Goal: Task Accomplishment & Management: Manage account settings

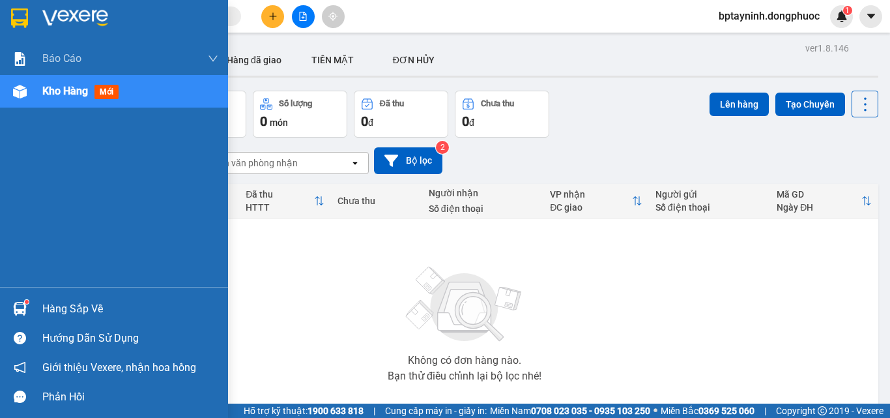
click at [71, 304] on div "Hàng sắp về" at bounding box center [130, 309] width 176 height 20
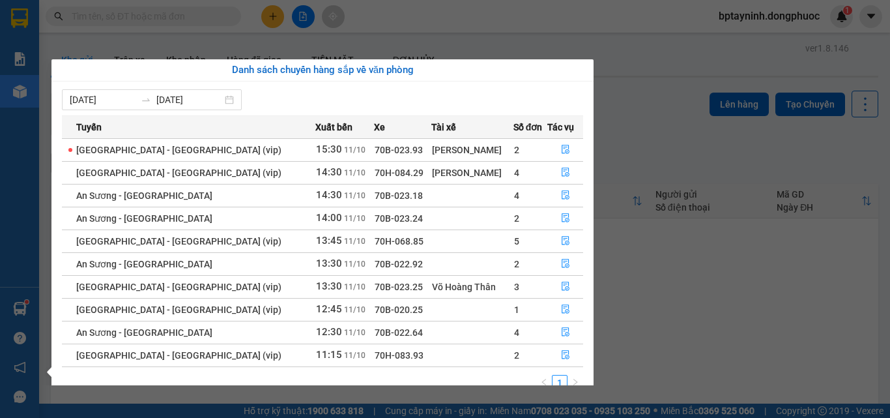
scroll to position [21, 0]
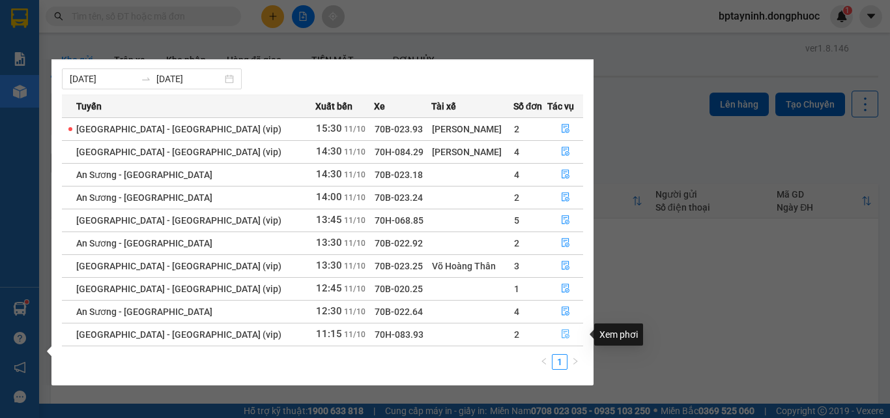
click at [563, 334] on icon "file-done" at bounding box center [566, 334] width 8 height 9
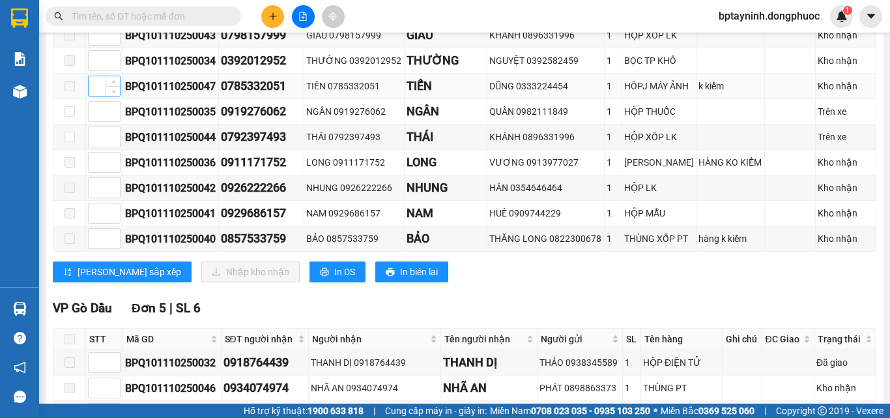
scroll to position [195, 0]
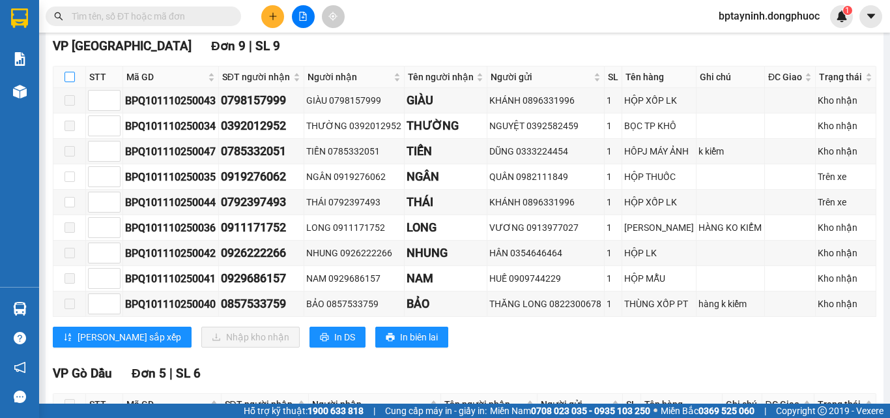
click at [70, 82] on input "checkbox" at bounding box center [69, 77] width 10 height 10
checkbox input "true"
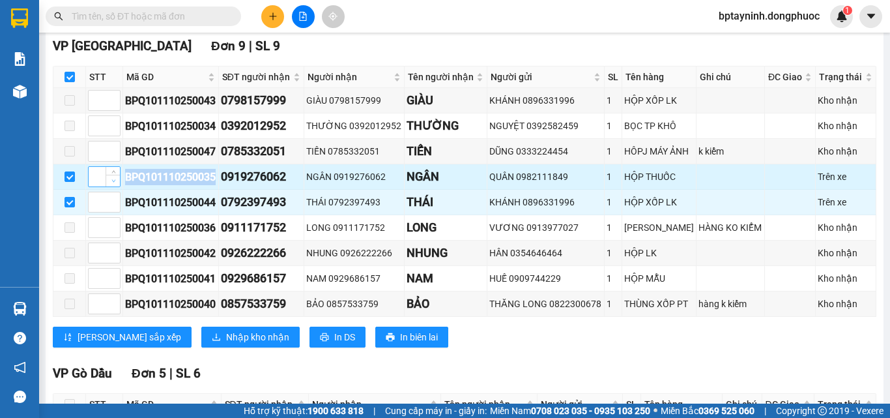
drag, startPoint x: 217, startPoint y: 186, endPoint x: 119, endPoint y: 191, distance: 97.8
click at [119, 190] on tr "BPQ101110250035 0919276062 NGÂN 0919276062 NGÂN QUÂN 0982111849 1 HỘP THUỐC Trê…" at bounding box center [464, 176] width 823 height 25
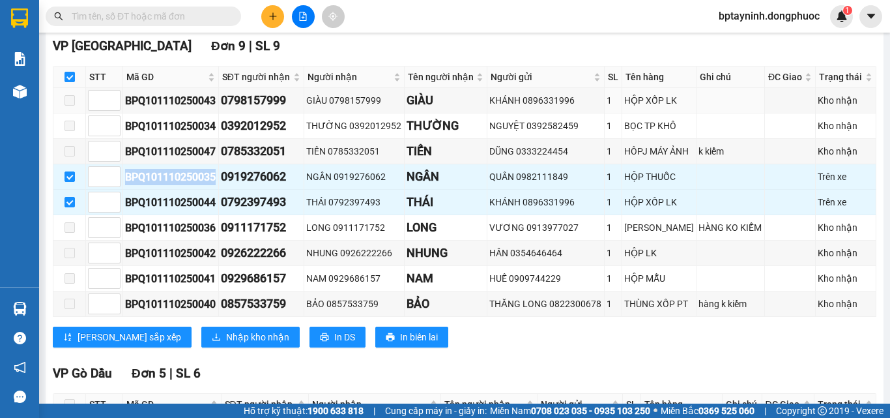
scroll to position [0, 0]
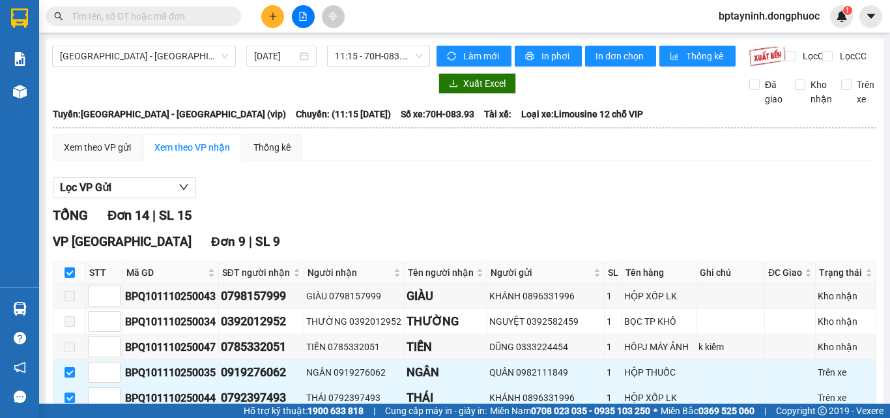
click at [122, 19] on input "text" at bounding box center [149, 16] width 154 height 14
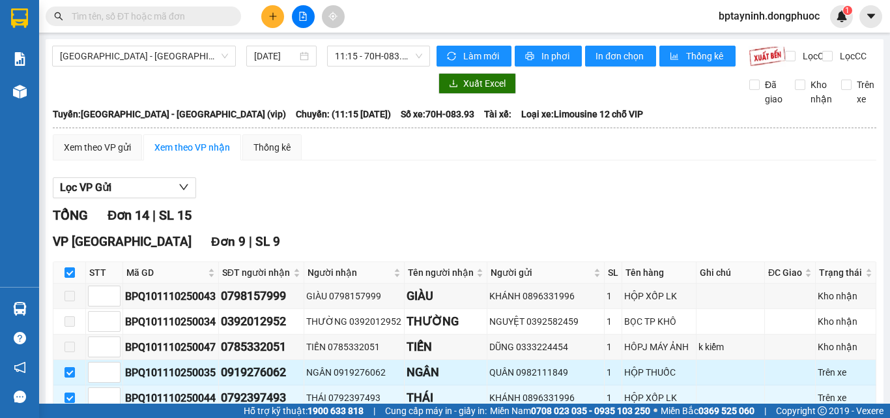
scroll to position [195, 0]
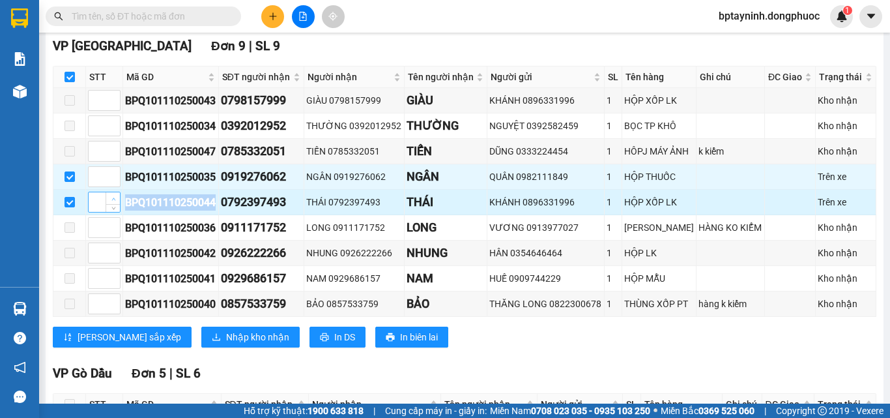
drag, startPoint x: 218, startPoint y: 211, endPoint x: 114, endPoint y: 211, distance: 103.6
click at [114, 211] on tr "BPQ101110250044 0792397493 THÁI 0792397493 THÁI KHÁNH 0896331996 1 HỘP XỐP LK T…" at bounding box center [464, 202] width 823 height 25
copy tr "BPQ101110250044"
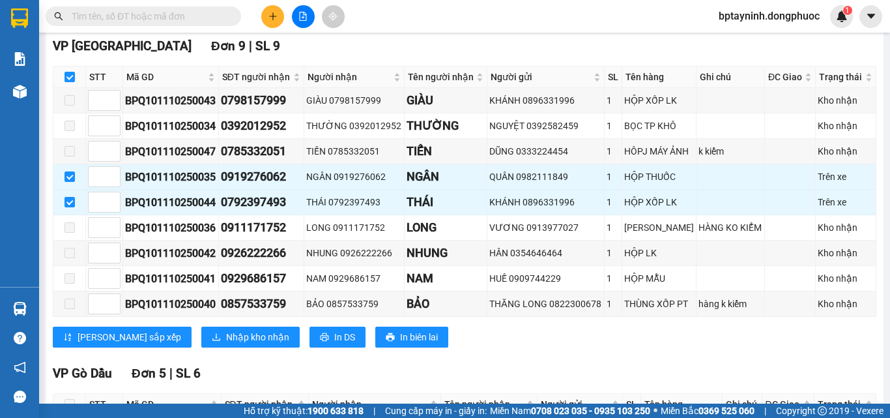
click at [145, 16] on input "text" at bounding box center [149, 16] width 154 height 14
paste input "BPQ101110250044"
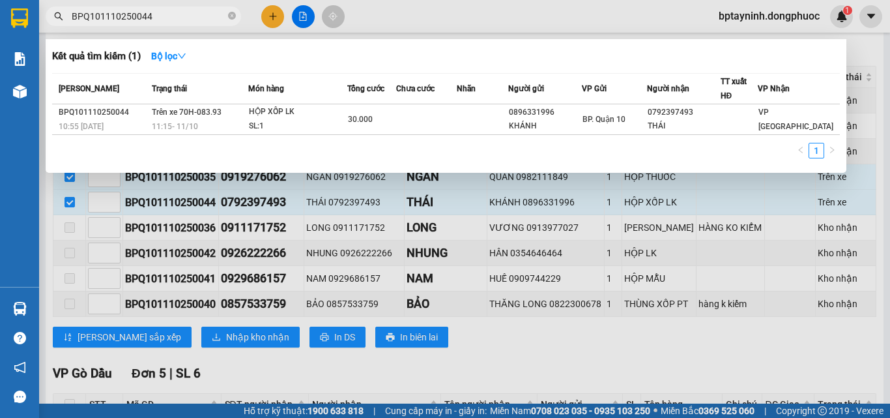
type input "BPQ101110250044"
click at [183, 348] on div at bounding box center [445, 209] width 890 height 418
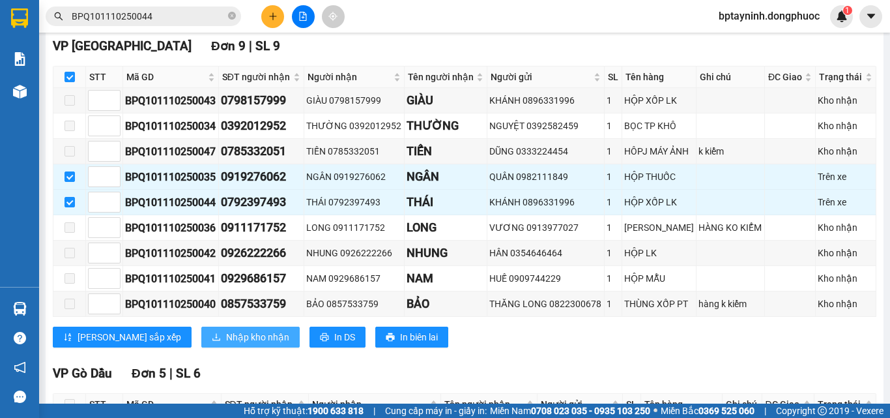
click at [226, 344] on span "Nhập kho nhận" at bounding box center [257, 337] width 63 height 14
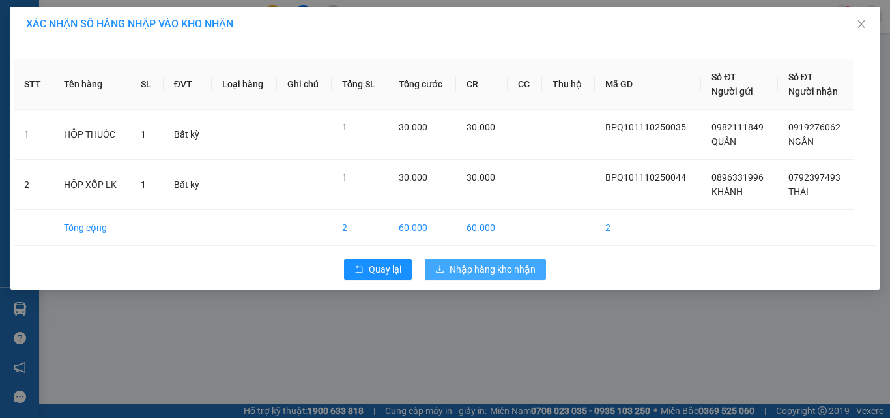
click at [509, 271] on span "Nhập hàng kho nhận" at bounding box center [492, 269] width 86 height 14
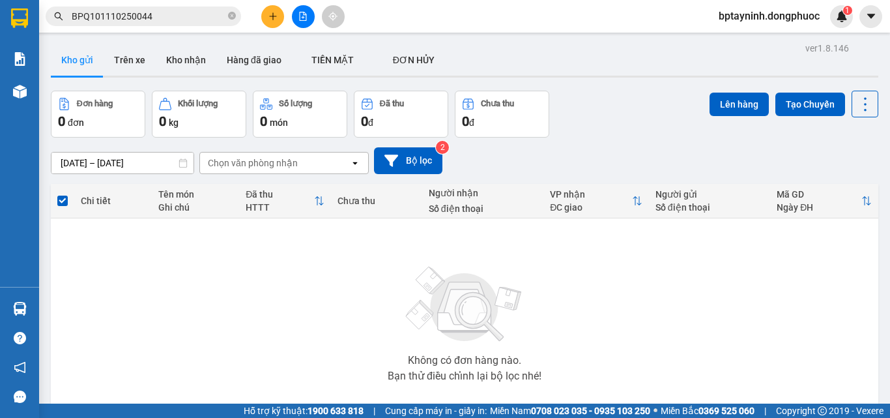
click at [188, 16] on input "BPQ101110250044" at bounding box center [149, 16] width 154 height 14
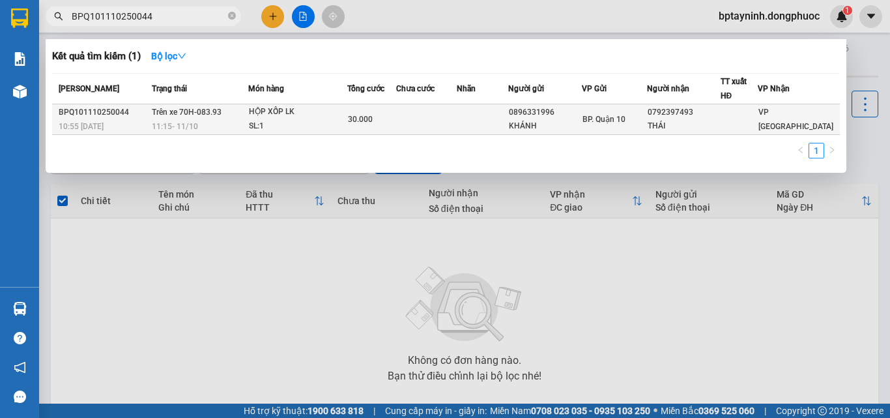
click at [315, 122] on div "SL: 1" at bounding box center [298, 126] width 98 height 14
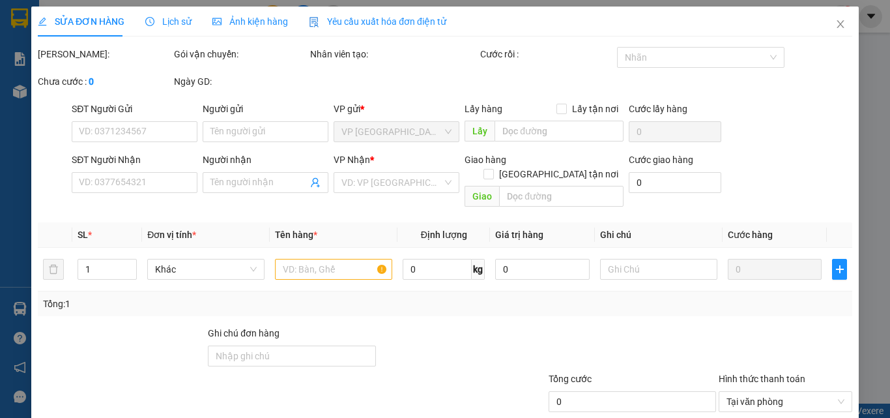
type input "0896331996"
type input "KHÁNH"
type input "0792397493"
type input "THÁI"
type input "30.000"
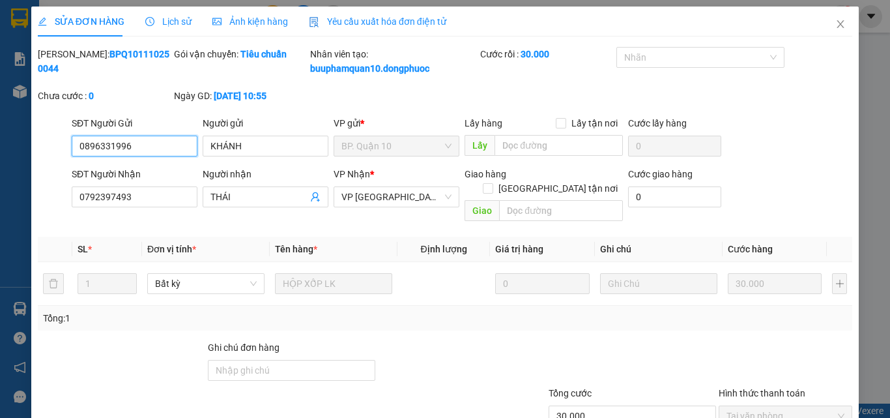
scroll to position [81, 0]
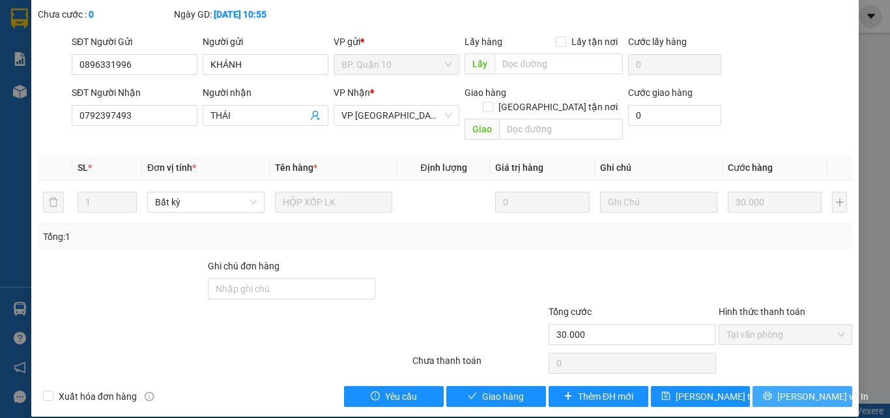
click at [794, 389] on span "[PERSON_NAME] và In" at bounding box center [822, 396] width 91 height 14
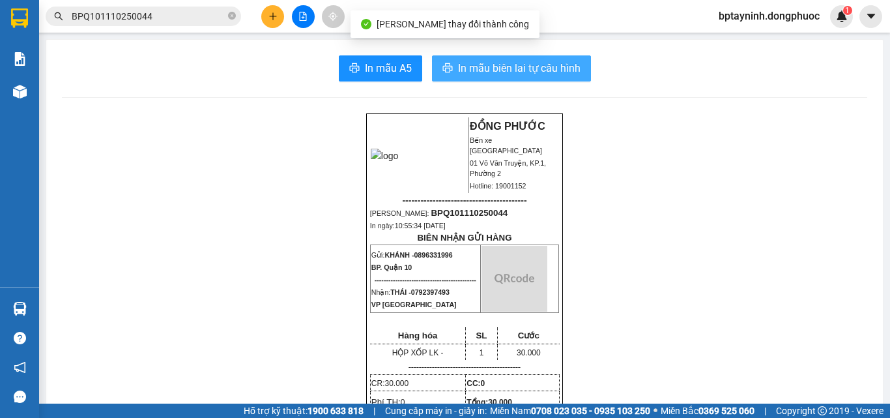
click at [543, 57] on button "In mẫu biên lai tự cấu hình" at bounding box center [511, 68] width 159 height 26
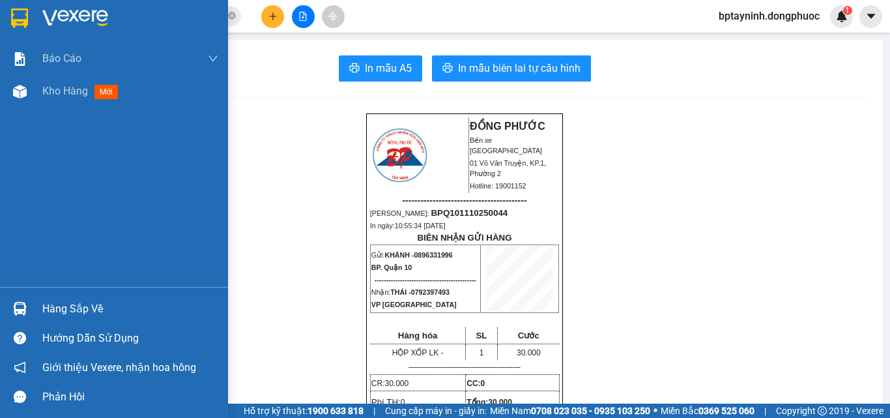
click at [38, 297] on div "Hàng sắp về" at bounding box center [114, 308] width 228 height 29
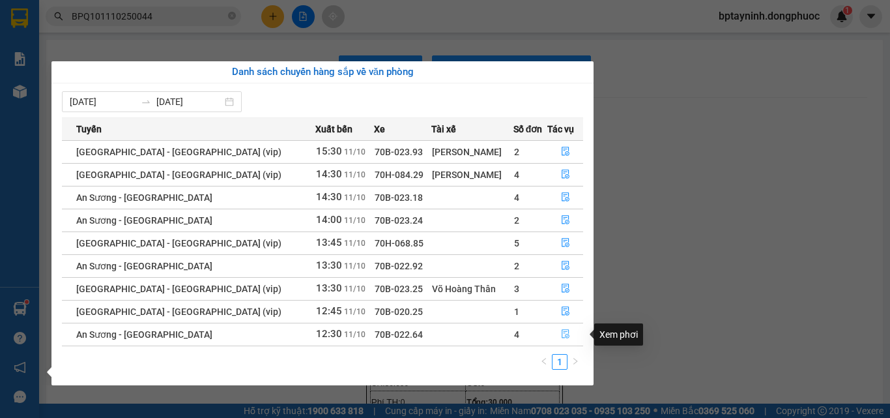
click at [562, 334] on icon "file-done" at bounding box center [566, 334] width 8 height 9
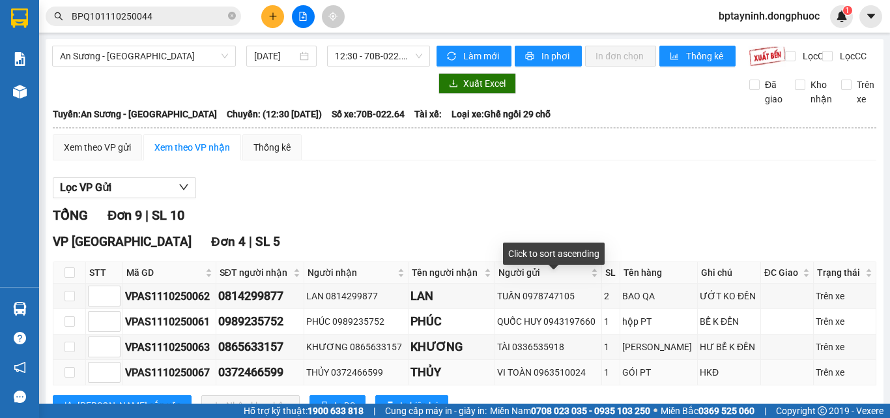
scroll to position [195, 0]
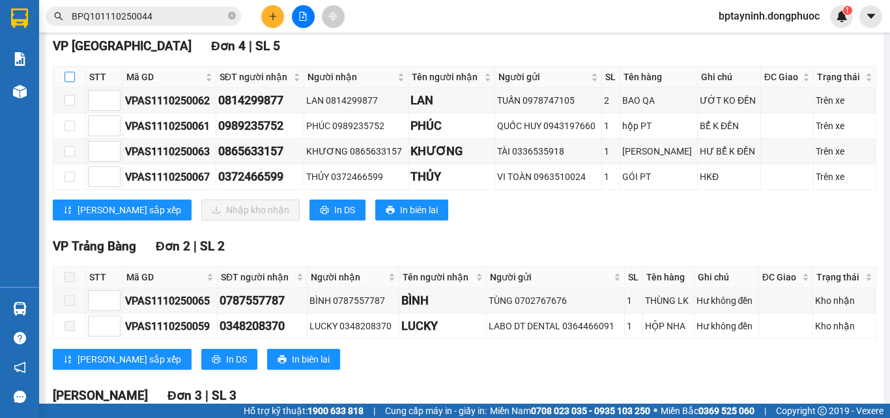
click at [68, 82] on input "checkbox" at bounding box center [69, 77] width 10 height 10
checkbox input "true"
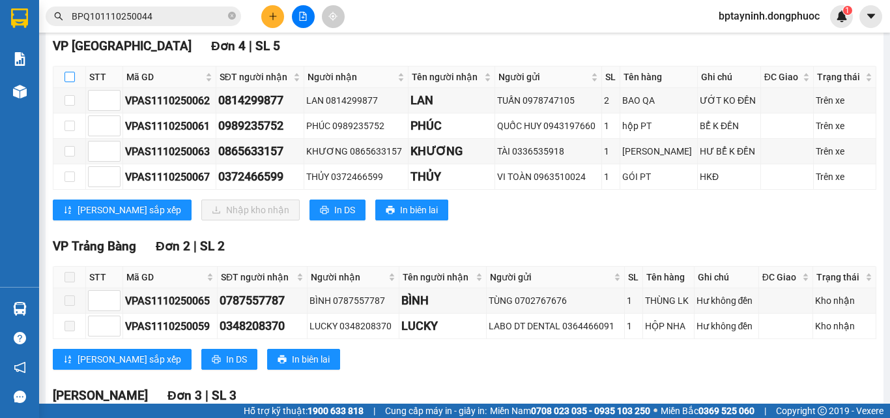
checkbox input "true"
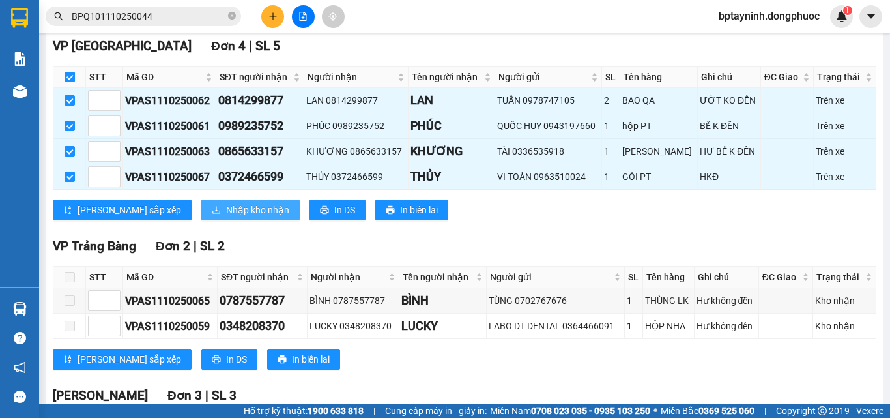
click at [226, 217] on span "Nhập kho nhận" at bounding box center [257, 210] width 63 height 14
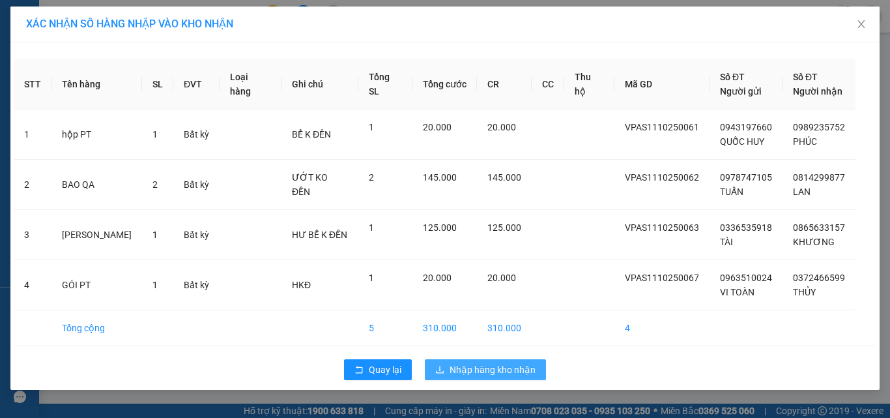
click at [504, 375] on span "Nhập hàng kho nhận" at bounding box center [492, 369] width 86 height 14
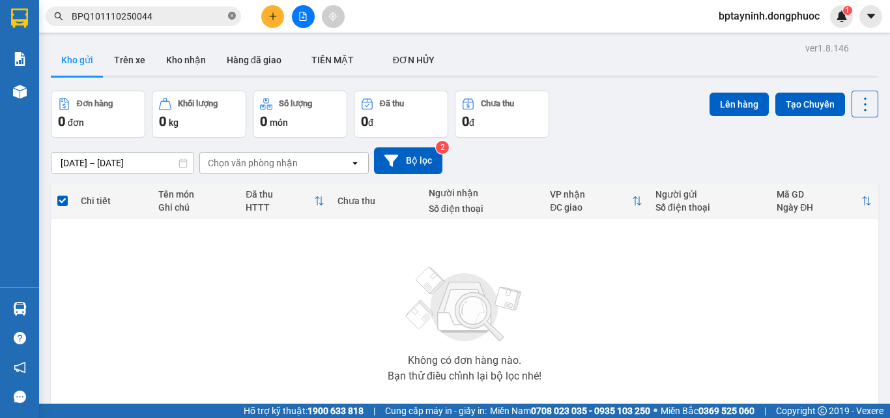
click at [234, 19] on icon "close-circle" at bounding box center [232, 16] width 8 height 8
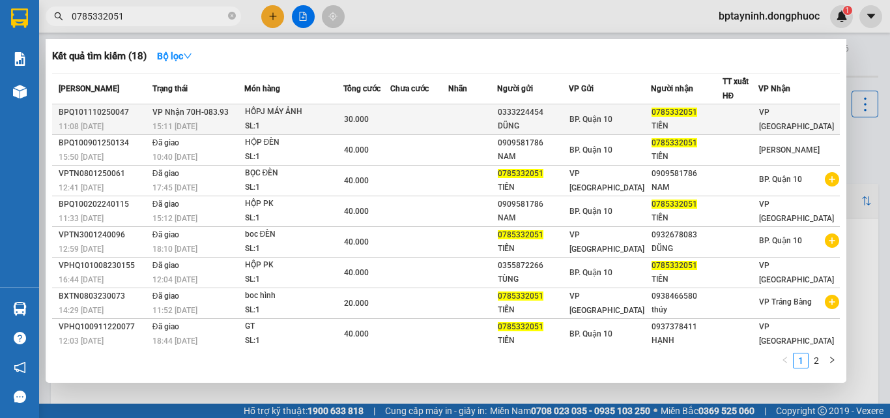
type input "0785332051"
click at [283, 115] on div "HÔPJ MÁY ẢNH" at bounding box center [294, 112] width 98 height 14
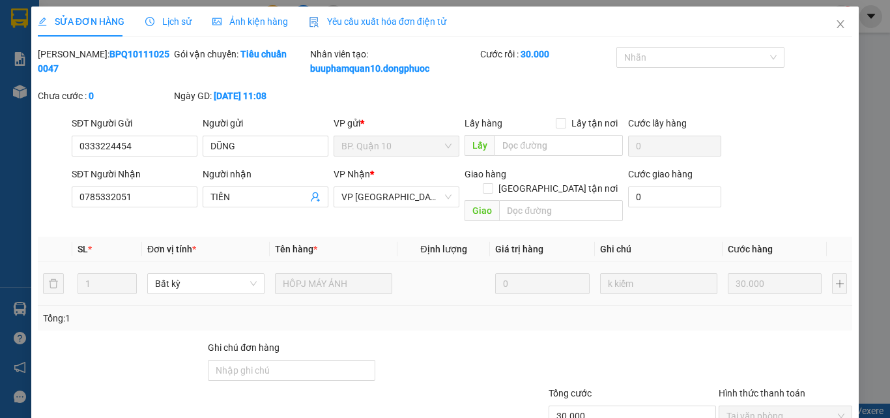
type input "0333224454"
type input "DŨNG"
type input "0785332051"
type input "TIẾN"
type input "30.000"
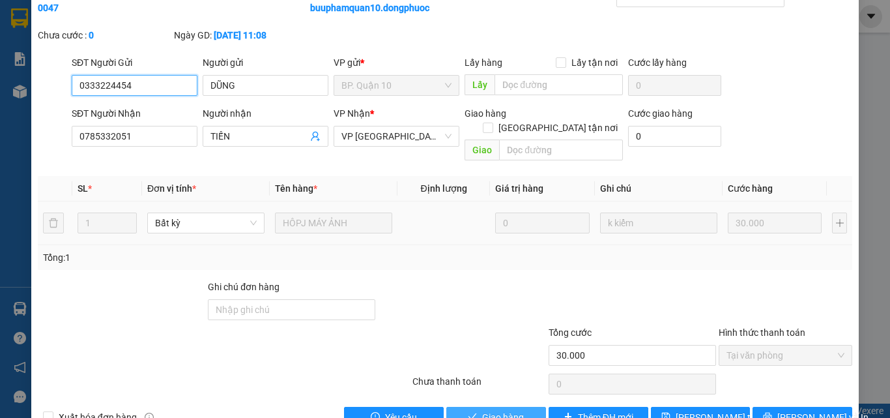
scroll to position [81, 0]
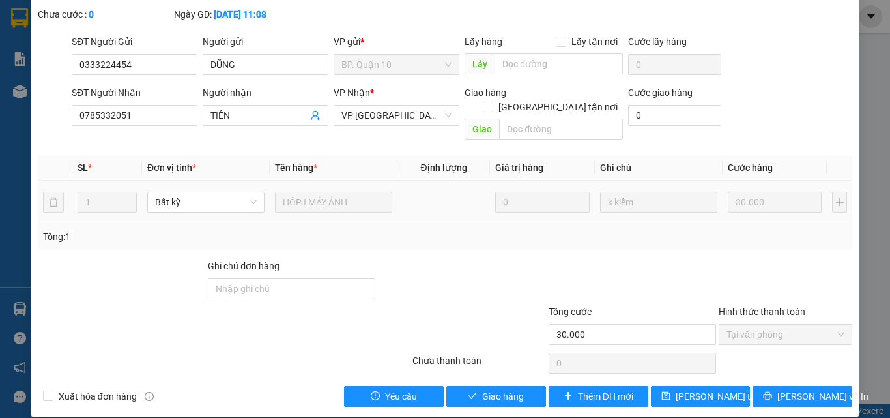
click at [466, 392] on div "SỬA ĐƠN HÀNG Lịch sử Ảnh kiện hàng Yêu cầu xuất hóa đơn điện tử Total Paid Fee …" at bounding box center [444, 170] width 827 height 491
click at [476, 386] on button "Giao hàng" at bounding box center [496, 396] width 100 height 21
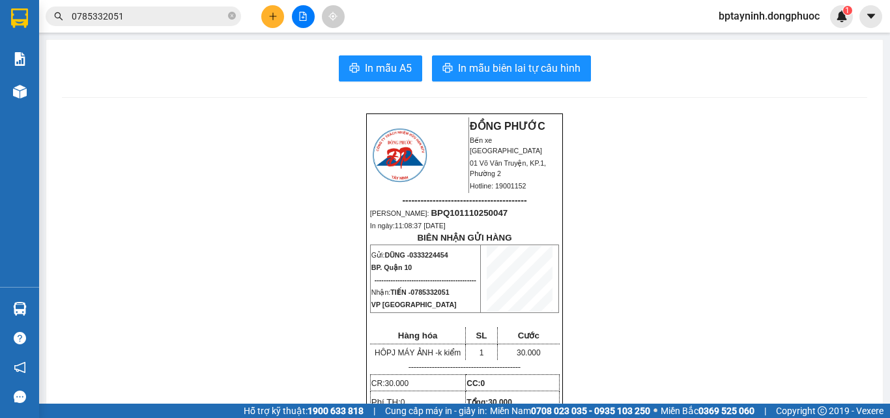
drag, startPoint x: 175, startPoint y: 17, endPoint x: 0, endPoint y: 16, distance: 175.2
click at [0, 16] on section "Kết quả tìm kiếm ( 18 ) Bộ lọc Mã ĐH Trạng thái Món hàng Tổng cước Chưa cước Nh…" at bounding box center [445, 209] width 890 height 418
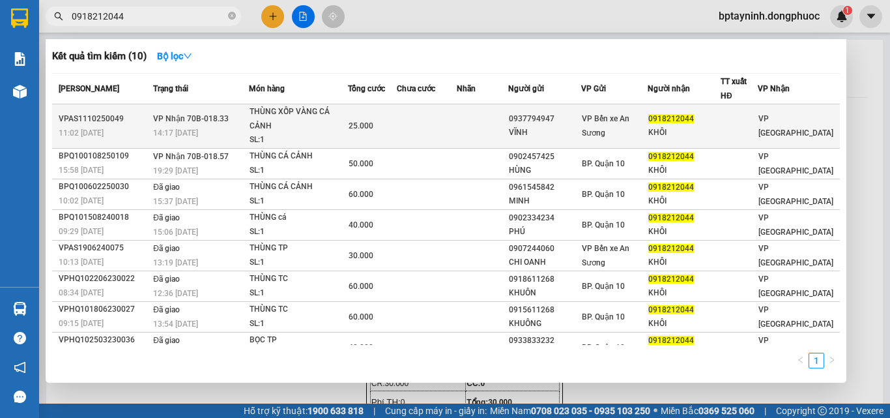
type input "0918212044"
click at [420, 132] on td at bounding box center [427, 126] width 60 height 44
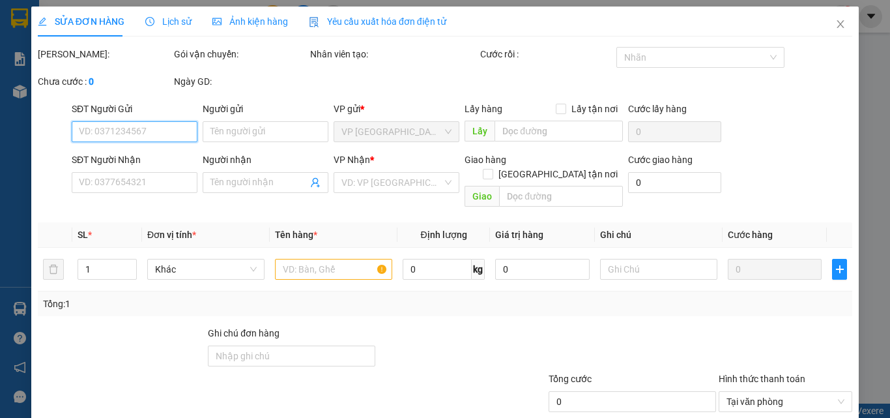
type input "0937794947"
type input "VĨNH"
type input "0918212044"
type input "KHÔI"
type input "25.000"
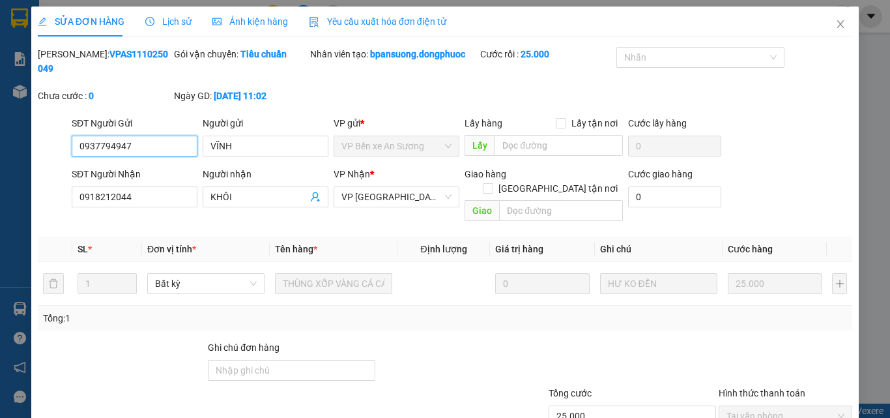
scroll to position [67, 0]
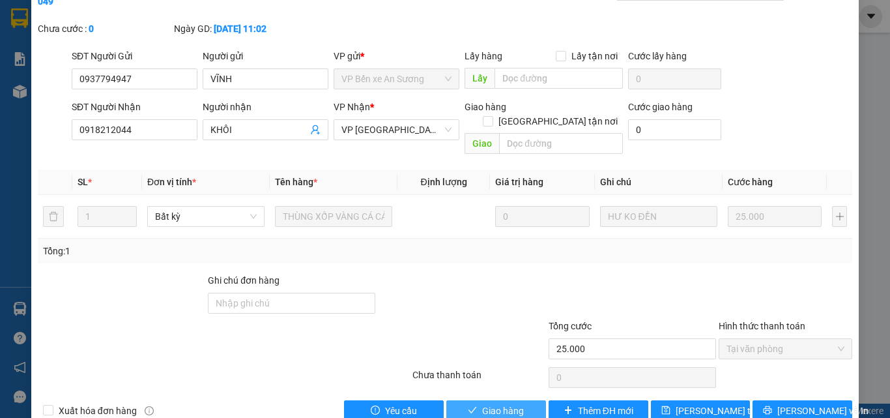
click at [482, 403] on span "Giao hàng" at bounding box center [503, 410] width 42 height 14
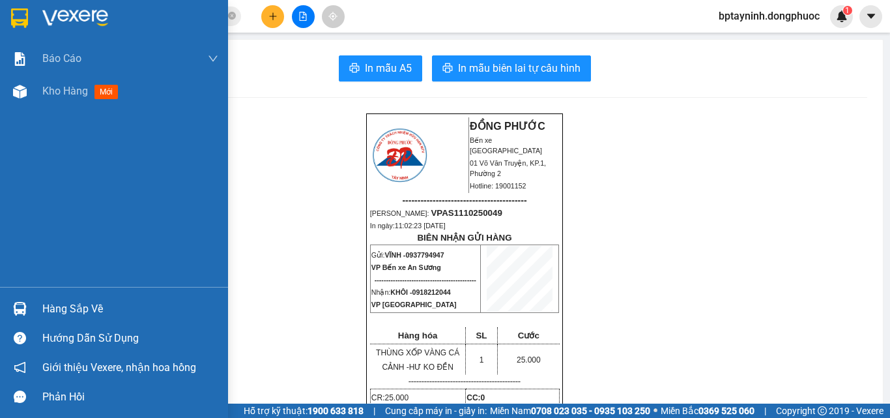
click at [72, 319] on div "Hàng sắp về" at bounding box center [114, 308] width 228 height 29
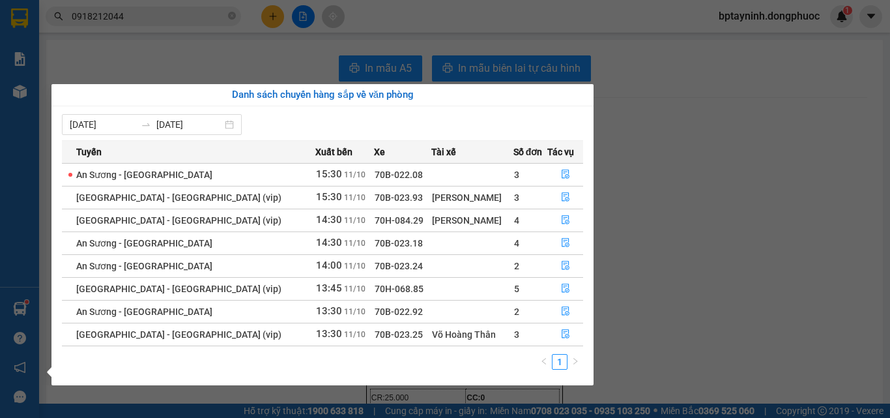
drag, startPoint x: 128, startPoint y: 66, endPoint x: 112, endPoint y: 66, distance: 15.6
click at [126, 66] on section "Kết quả tìm kiếm ( 10 ) Bộ lọc Mã ĐH Trạng thái Món hàng Tổng cước Chưa cước Nh…" at bounding box center [445, 209] width 890 height 418
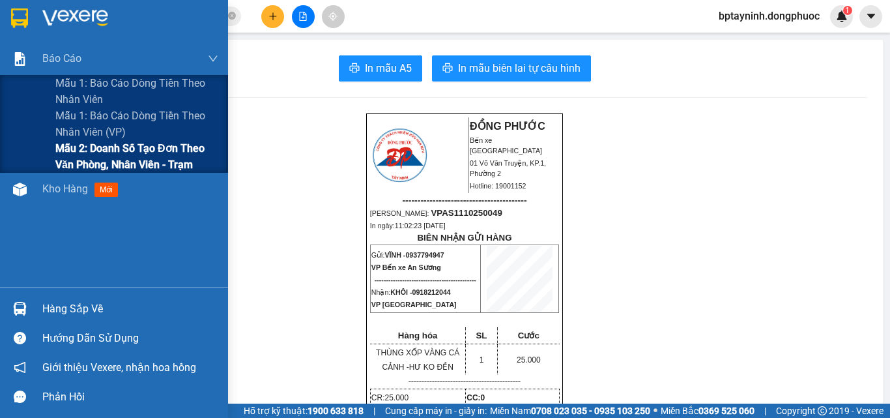
click at [58, 154] on span "Mẫu 2: Doanh số tạo đơn theo Văn phòng, nhân viên - Trạm" at bounding box center [136, 156] width 163 height 33
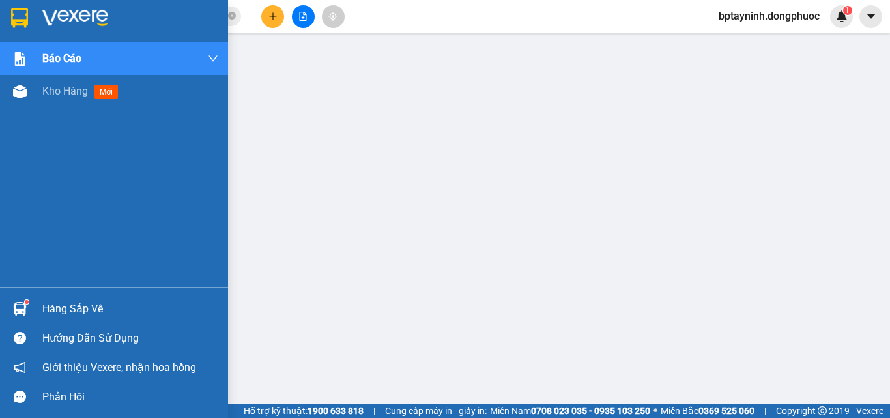
click at [78, 313] on div "Hàng sắp về" at bounding box center [130, 309] width 176 height 20
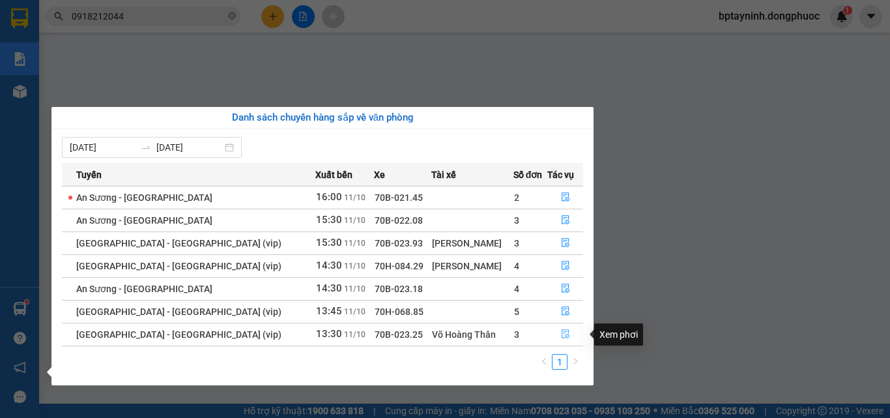
click at [563, 331] on icon "file-done" at bounding box center [565, 333] width 9 height 9
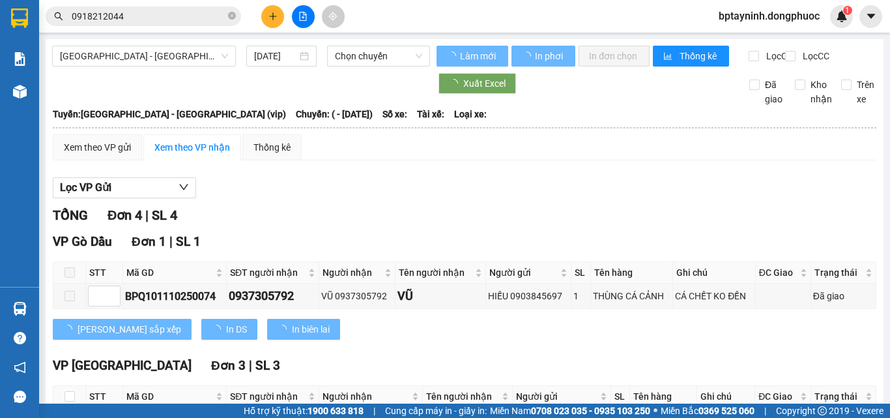
scroll to position [130, 0]
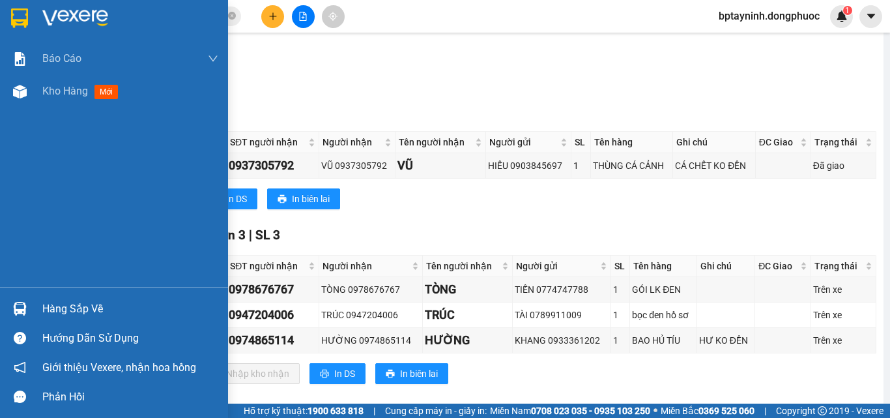
click at [38, 313] on div "Hàng sắp về" at bounding box center [114, 308] width 228 height 29
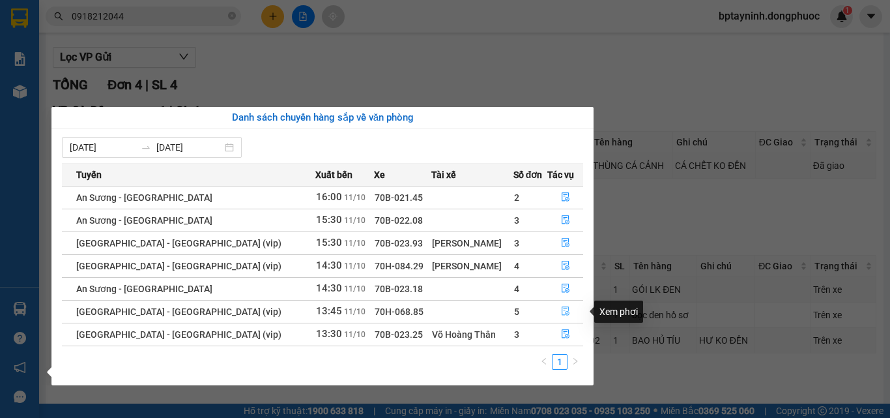
click at [561, 312] on icon "file-done" at bounding box center [565, 310] width 9 height 9
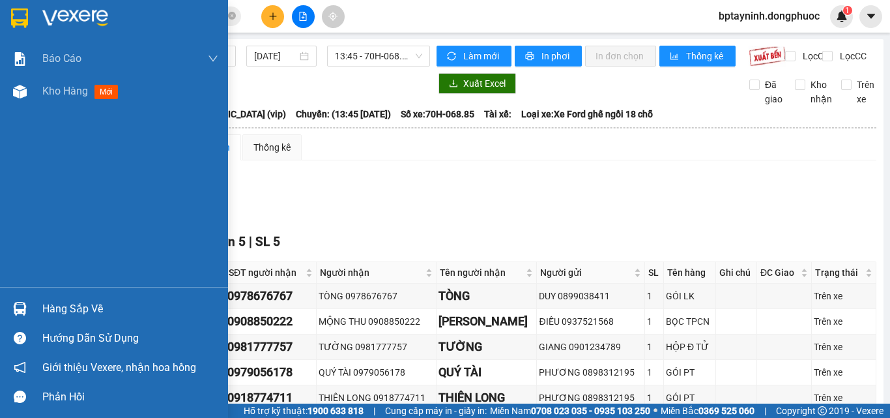
drag, startPoint x: 77, startPoint y: 309, endPoint x: 531, endPoint y: 402, distance: 463.5
click at [87, 312] on div "Hàng sắp về" at bounding box center [130, 309] width 176 height 20
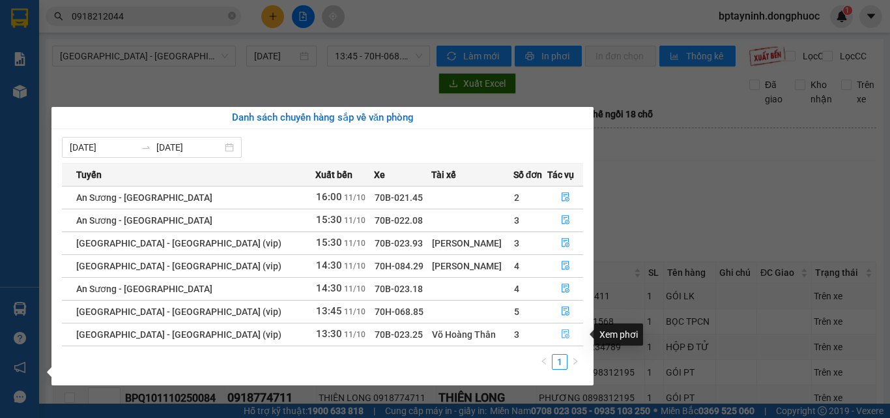
click at [562, 335] on icon "file-done" at bounding box center [566, 334] width 8 height 9
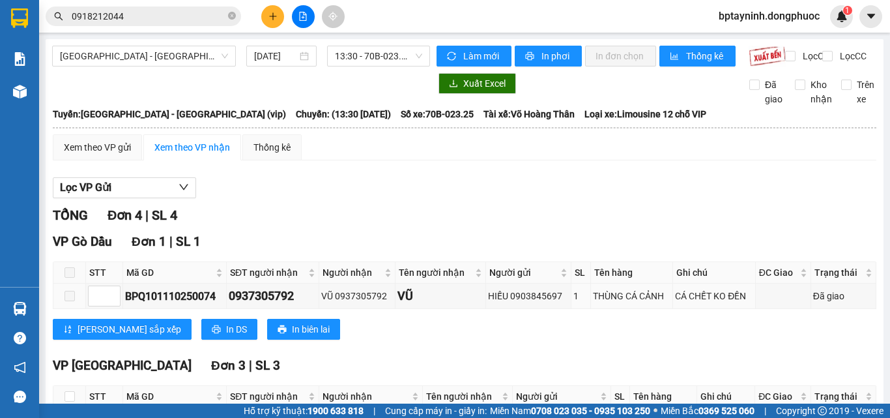
scroll to position [158, 0]
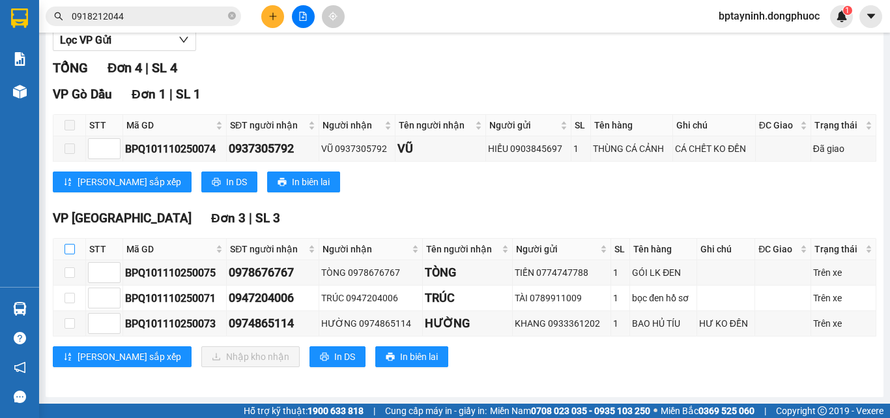
click at [74, 248] on input "checkbox" at bounding box center [69, 249] width 10 height 10
checkbox input "true"
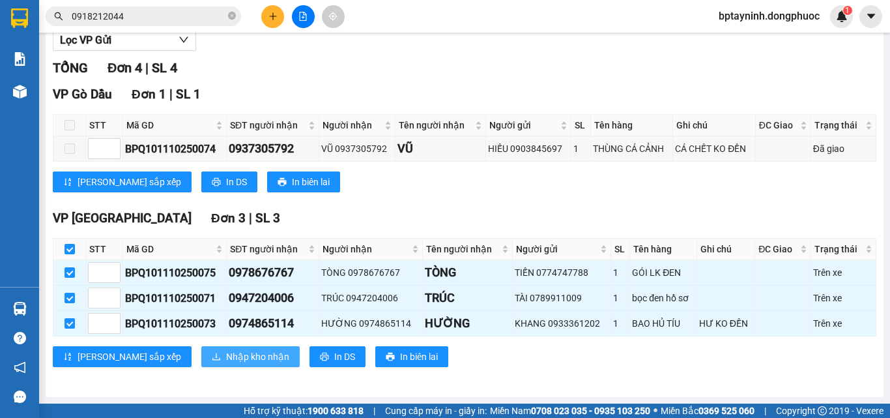
click at [226, 356] on span "Nhập kho nhận" at bounding box center [257, 356] width 63 height 14
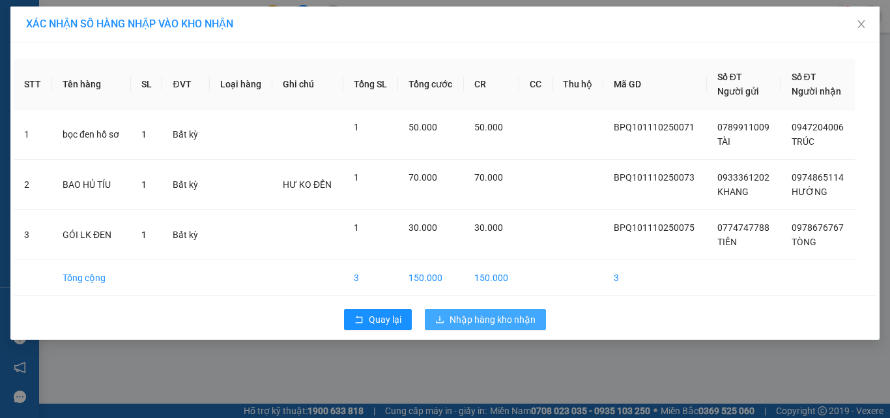
click at [501, 317] on span "Nhập hàng kho nhận" at bounding box center [492, 319] width 86 height 14
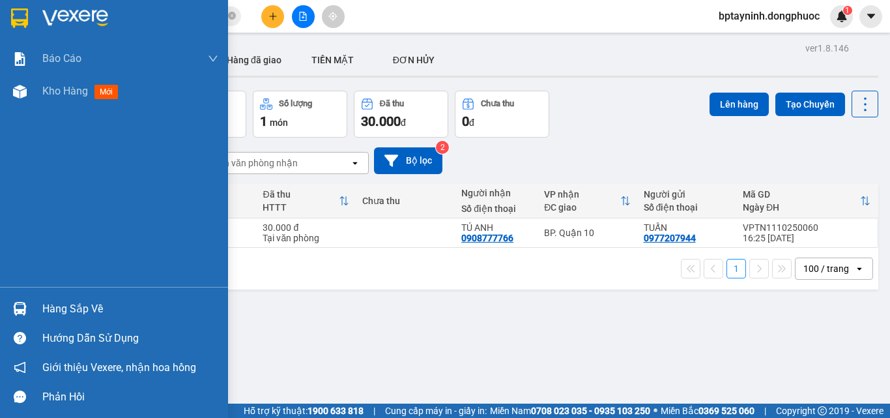
click at [85, 304] on div "Hàng sắp về" at bounding box center [130, 309] width 176 height 20
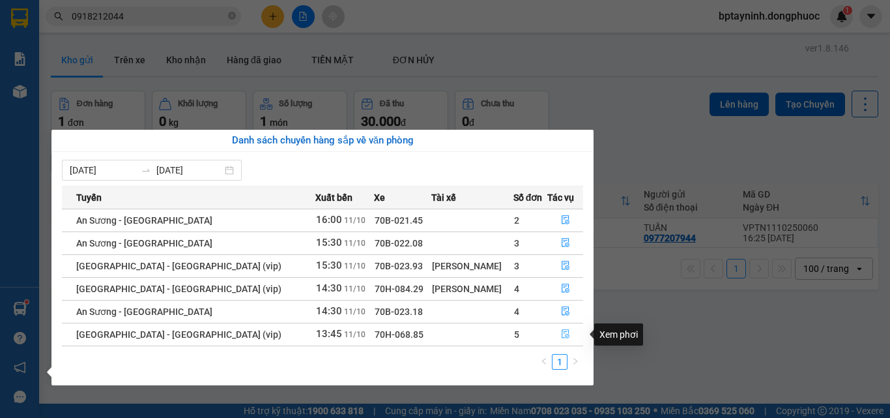
click at [565, 332] on icon "file-done" at bounding box center [565, 333] width 9 height 9
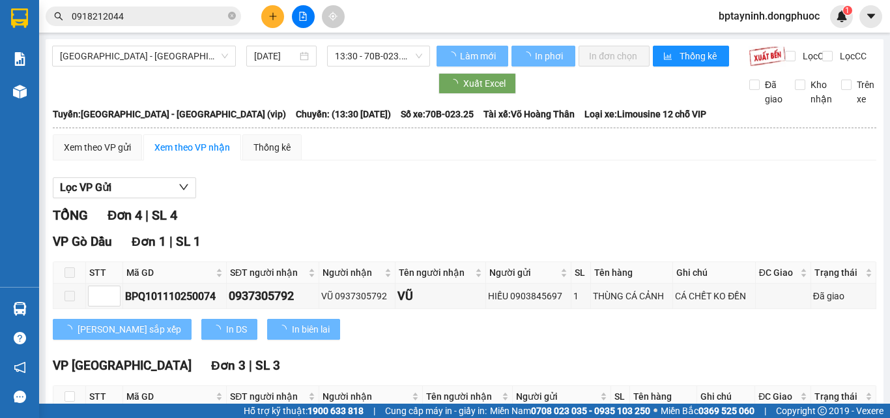
scroll to position [158, 0]
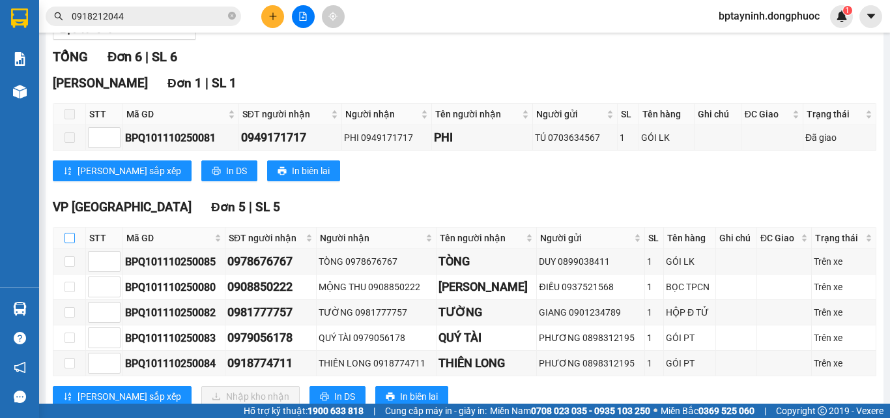
click at [72, 242] on label at bounding box center [69, 238] width 10 height 14
click at [72, 242] on input "checkbox" at bounding box center [69, 238] width 10 height 10
checkbox input "true"
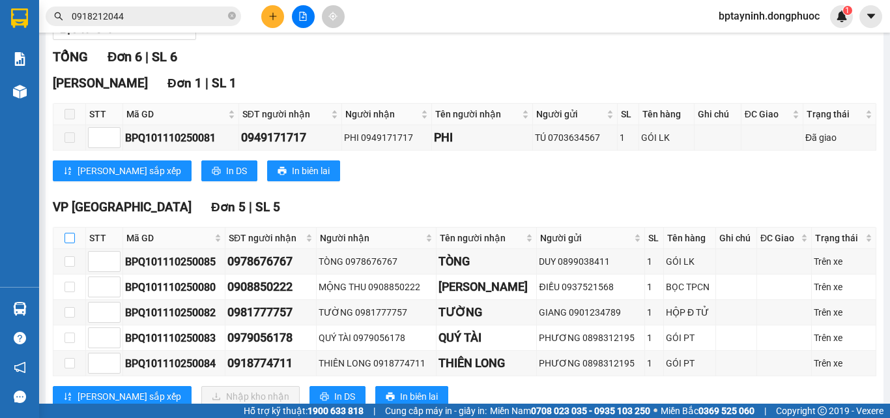
checkbox input "true"
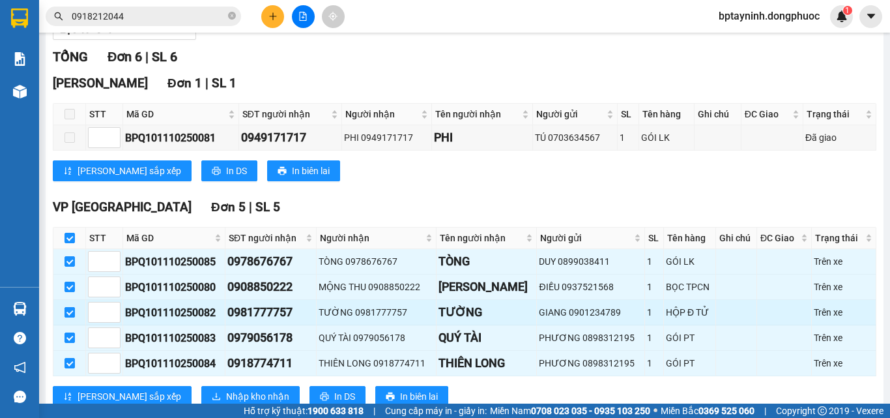
click at [68, 316] on label at bounding box center [69, 312] width 10 height 14
click at [68, 316] on input "checkbox" at bounding box center [69, 312] width 10 height 10
checkbox input "false"
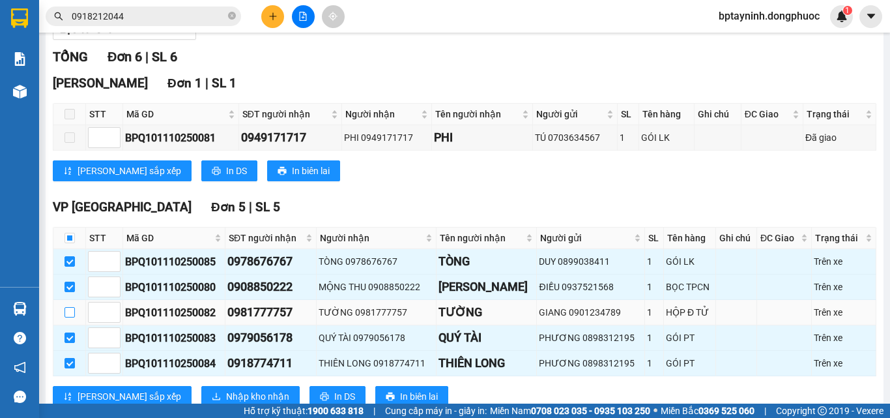
click at [66, 317] on input "checkbox" at bounding box center [69, 312] width 10 height 10
checkbox input "true"
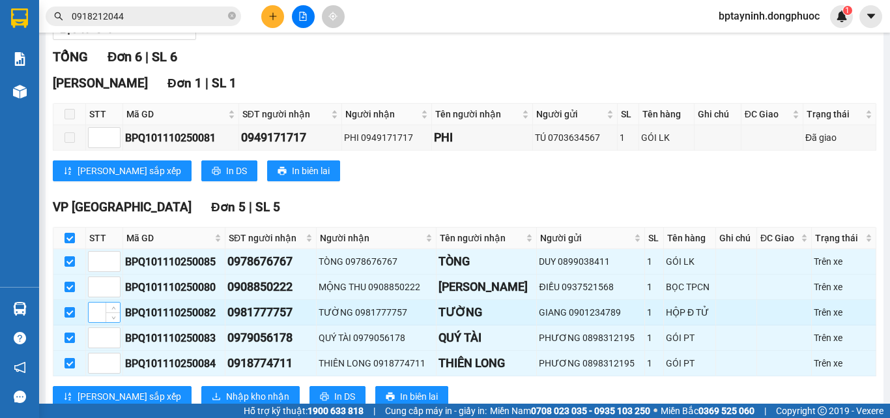
scroll to position [209, 0]
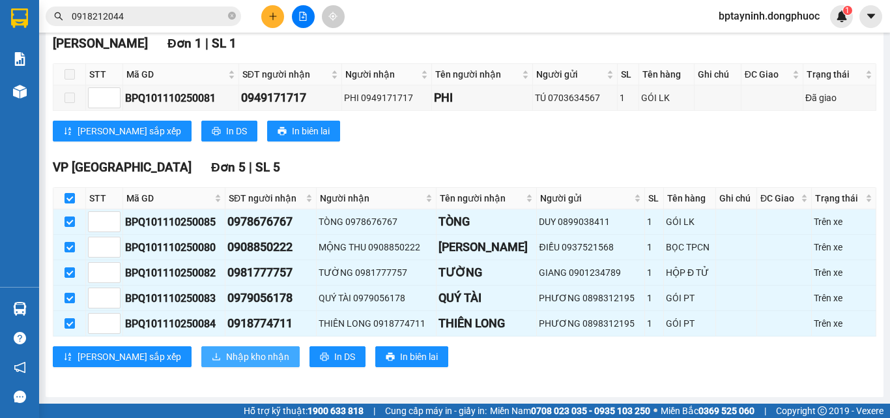
click at [226, 360] on span "Nhập kho nhận" at bounding box center [257, 356] width 63 height 14
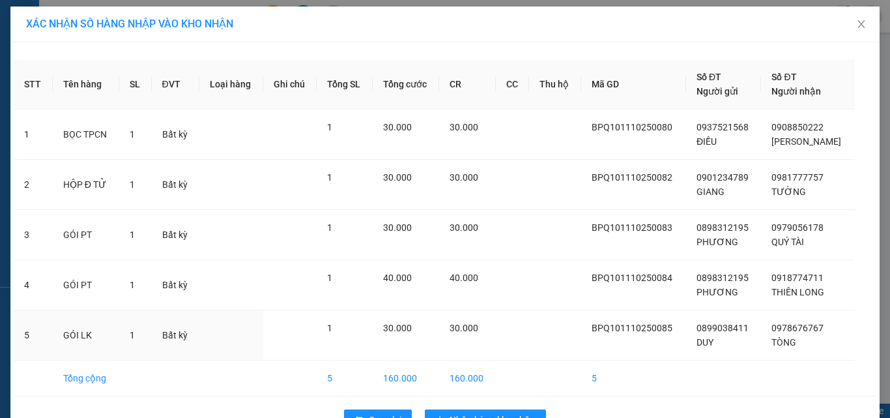
scroll to position [38, 0]
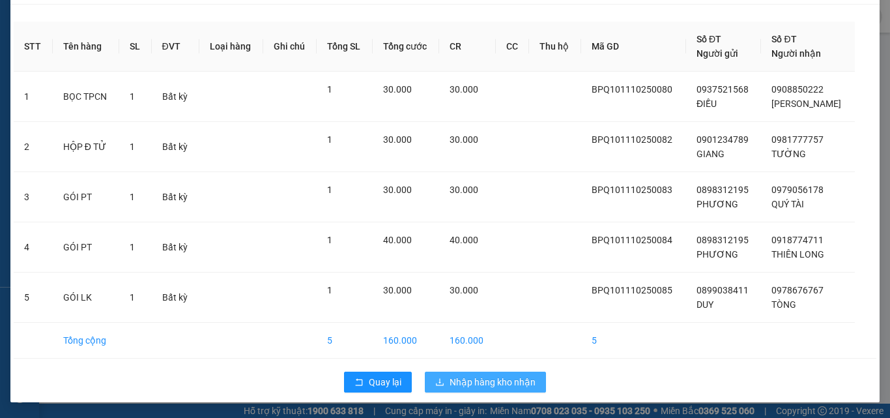
click at [512, 381] on span "Nhập hàng kho nhận" at bounding box center [492, 382] width 86 height 14
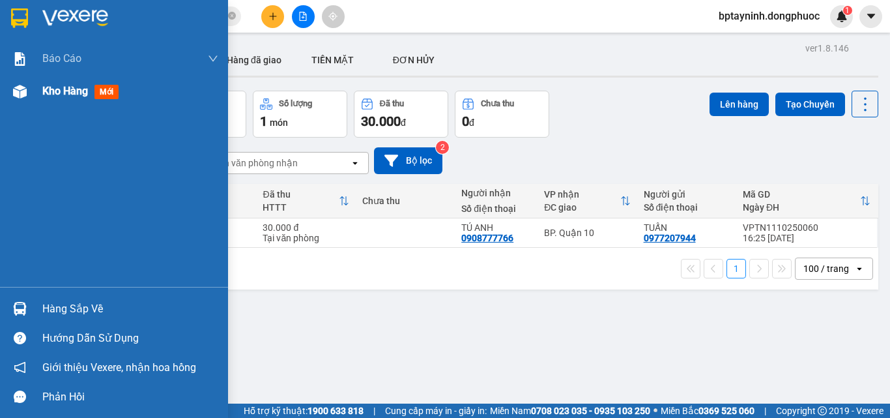
drag, startPoint x: 80, startPoint y: 92, endPoint x: 83, endPoint y: 102, distance: 10.3
click at [79, 94] on span "Kho hàng" at bounding box center [65, 91] width 46 height 12
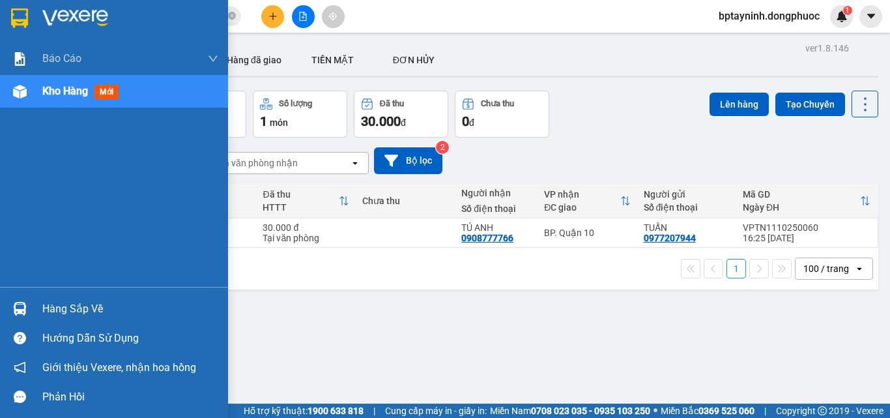
click at [111, 311] on div "Hàng sắp về" at bounding box center [130, 309] width 176 height 20
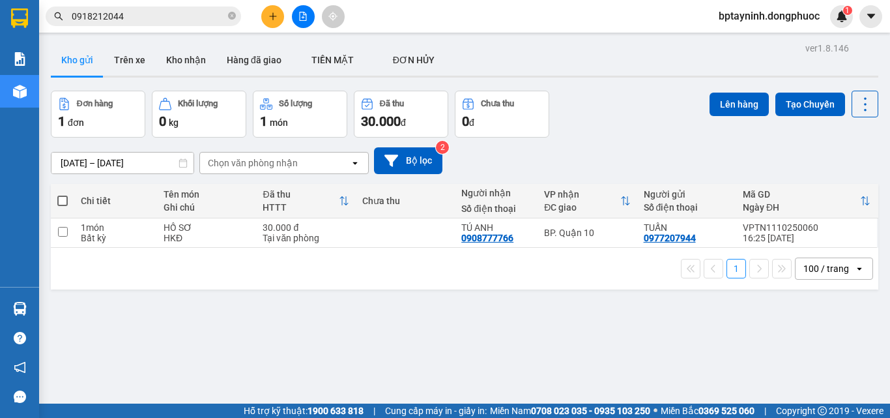
drag, startPoint x: 710, startPoint y: 316, endPoint x: 481, endPoint y: 133, distance: 293.4
click at [704, 316] on section "Kết quả tìm kiếm ( 10 ) Bộ lọc Mã ĐH Trạng thái Món hàng Tổng cước Chưa cước Nh…" at bounding box center [445, 209] width 890 height 418
click at [190, 51] on button "Kho nhận" at bounding box center [186, 59] width 61 height 31
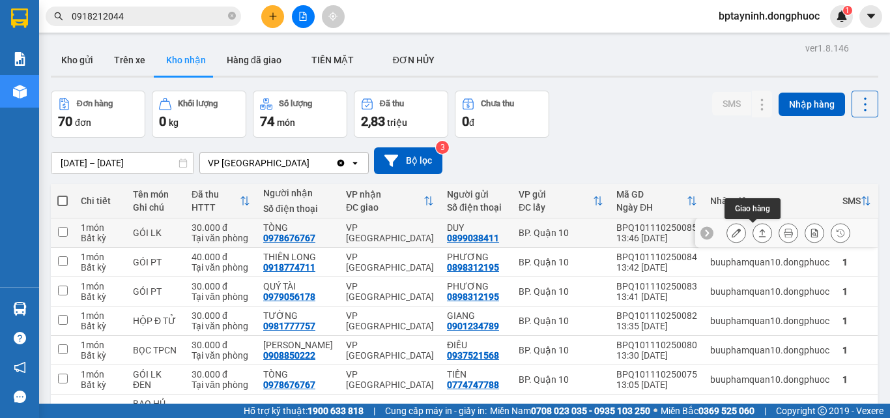
click at [759, 232] on button at bounding box center [762, 232] width 18 height 23
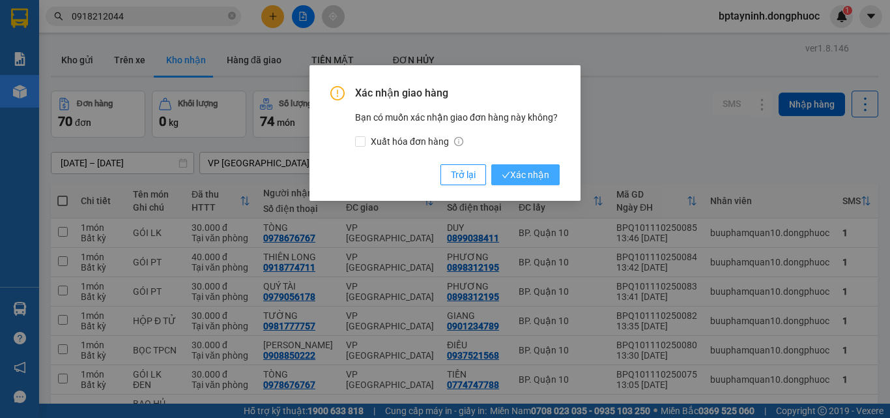
click at [528, 173] on span "Xác nhận" at bounding box center [526, 174] width 48 height 14
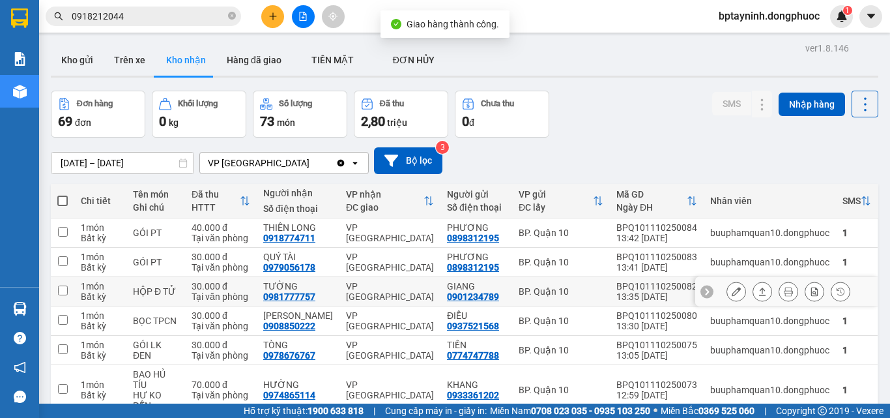
scroll to position [130, 0]
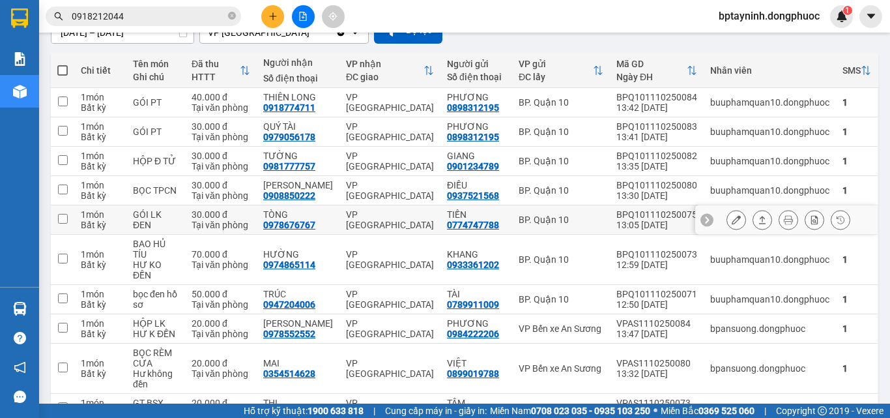
click at [758, 221] on icon at bounding box center [762, 219] width 9 height 9
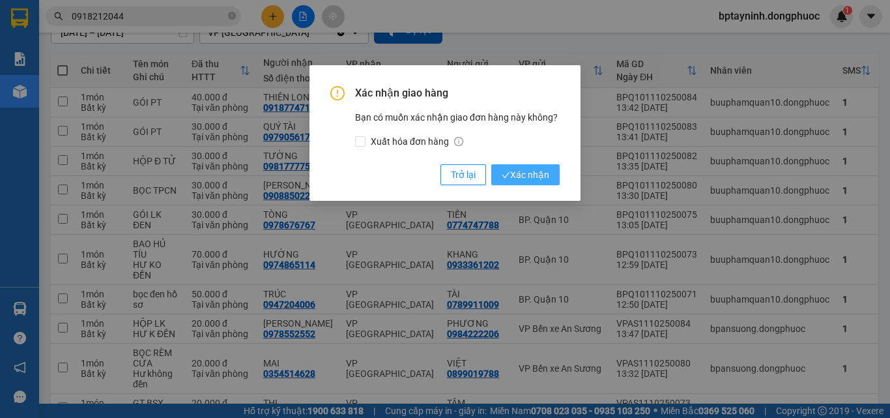
click at [553, 184] on button "Xác nhận" at bounding box center [525, 174] width 68 height 21
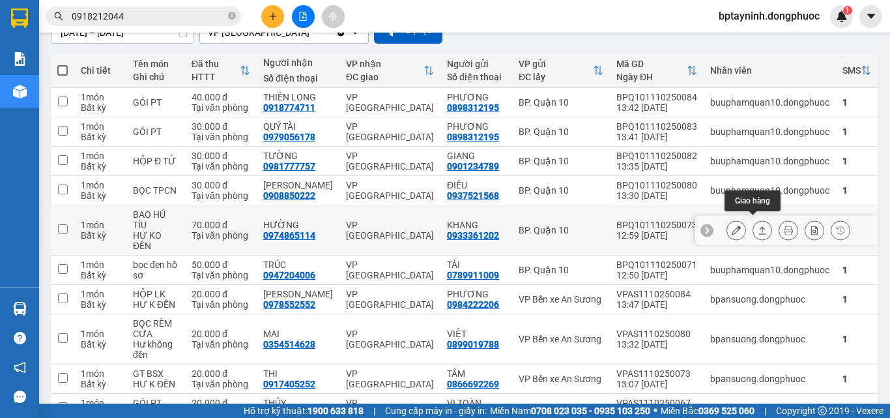
click at [758, 225] on icon at bounding box center [762, 229] width 9 height 9
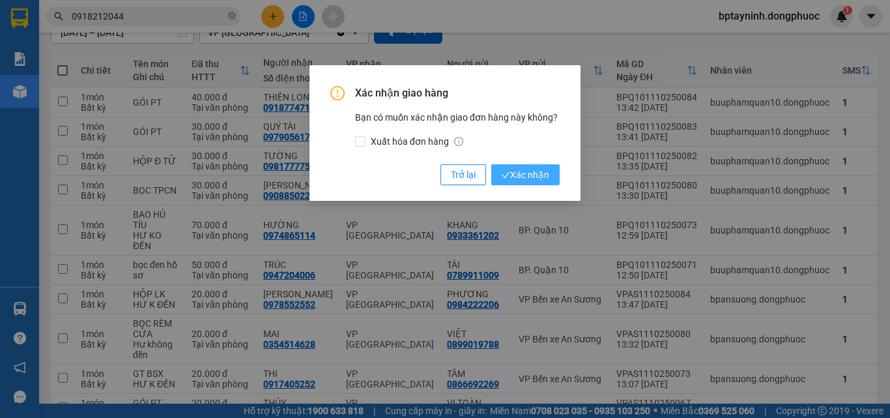
click at [524, 173] on span "Xác nhận" at bounding box center [526, 174] width 48 height 14
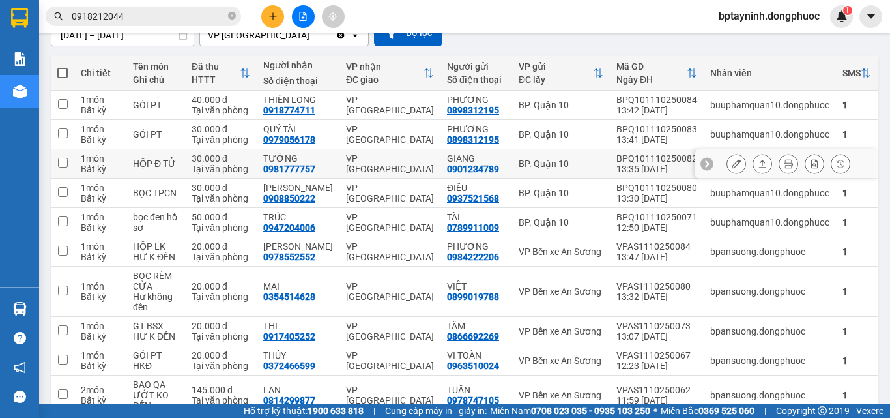
scroll to position [193, 0]
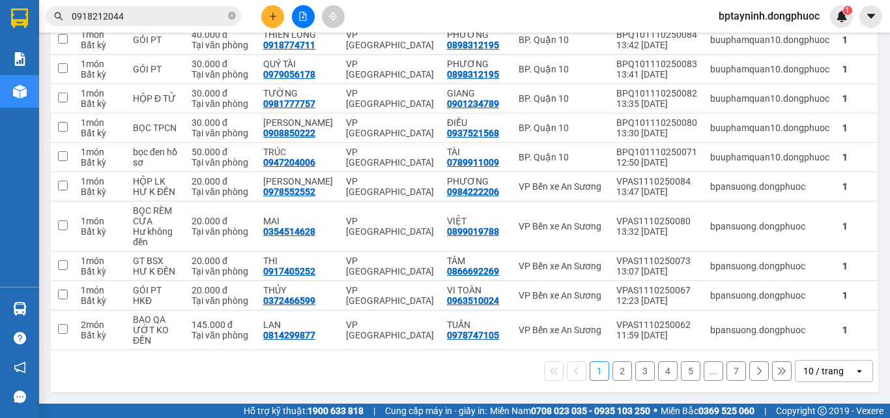
click at [635, 368] on button "3" at bounding box center [645, 371] width 20 height 20
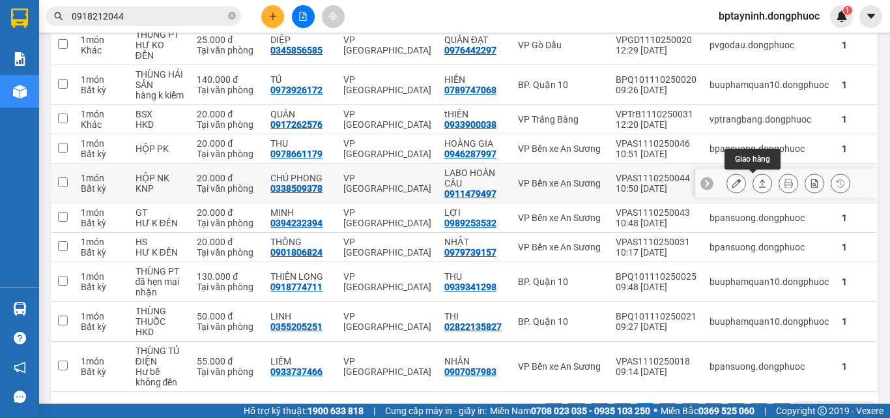
click at [758, 180] on icon at bounding box center [762, 182] width 9 height 9
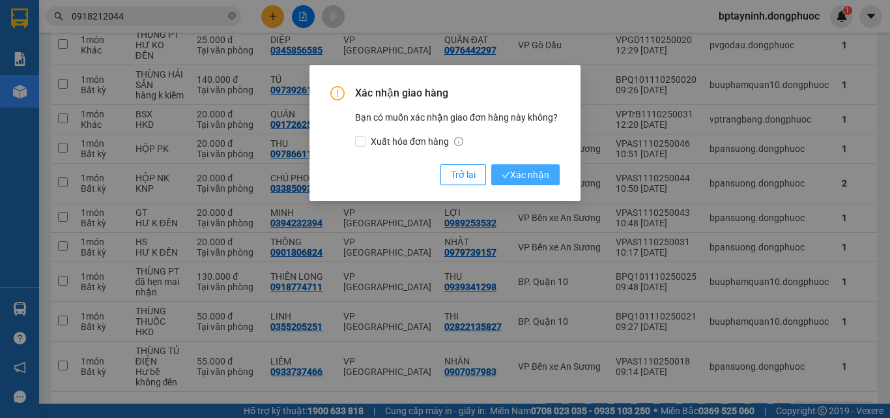
click at [535, 174] on span "Xác nhận" at bounding box center [526, 174] width 48 height 14
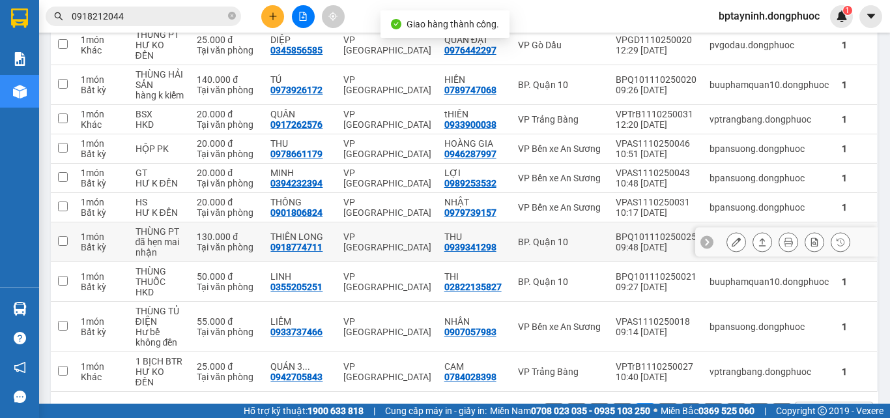
scroll to position [224, 0]
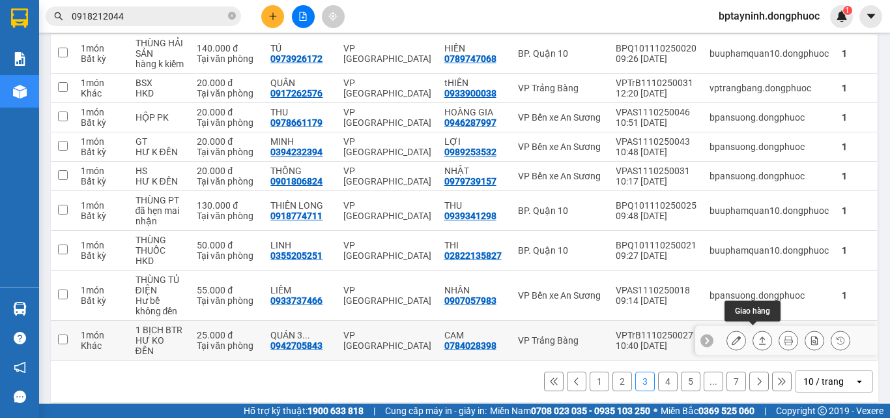
click at [759, 336] on icon at bounding box center [762, 340] width 7 height 8
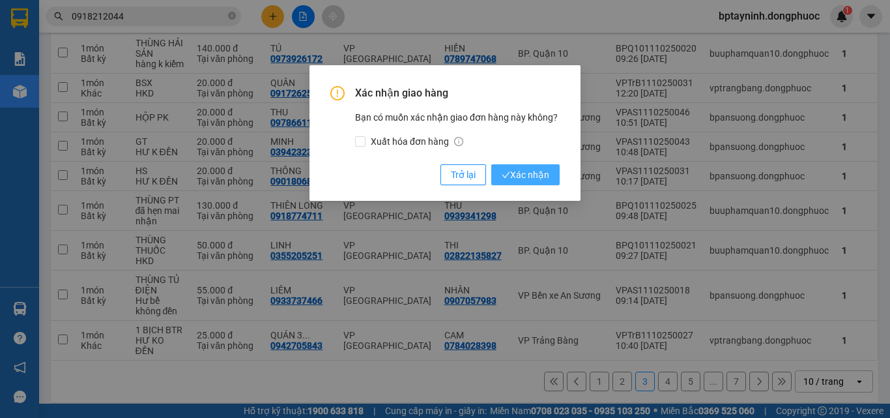
click at [541, 171] on span "Xác nhận" at bounding box center [526, 174] width 48 height 14
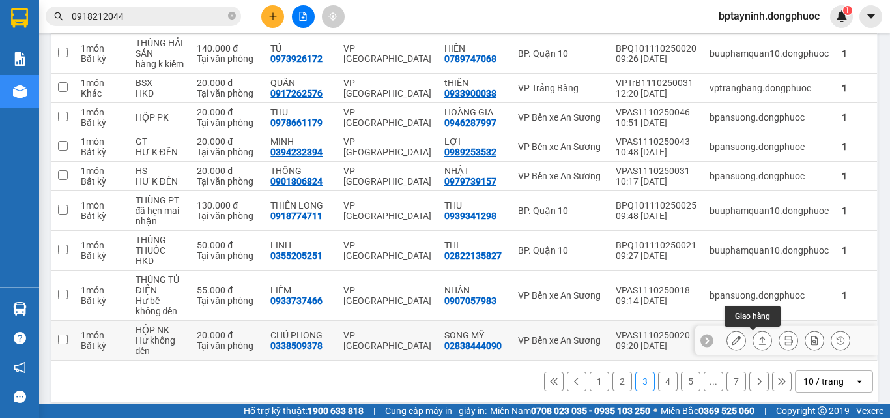
click at [753, 332] on button at bounding box center [762, 340] width 18 height 23
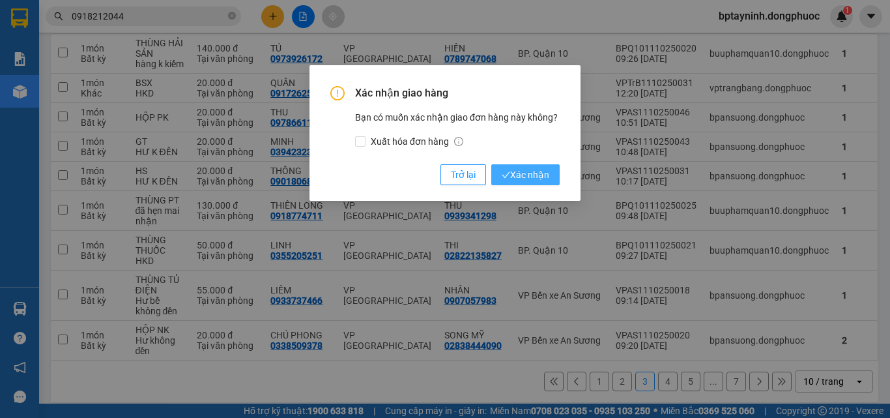
click at [556, 175] on button "Xác nhận" at bounding box center [525, 174] width 68 height 21
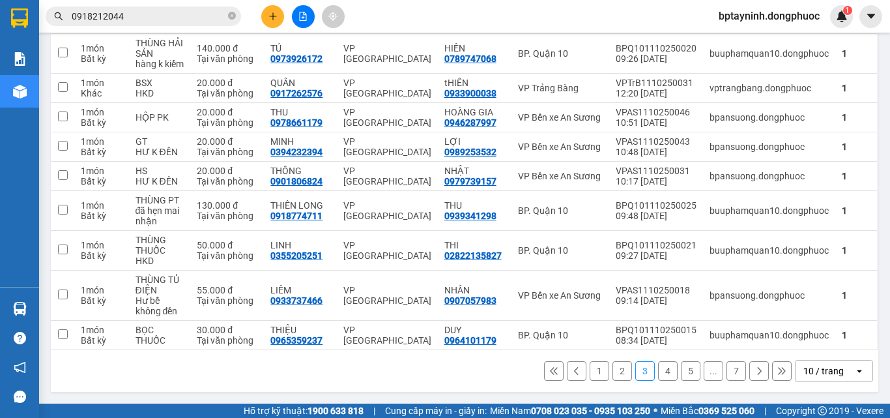
click at [658, 366] on button "4" at bounding box center [668, 371] width 20 height 20
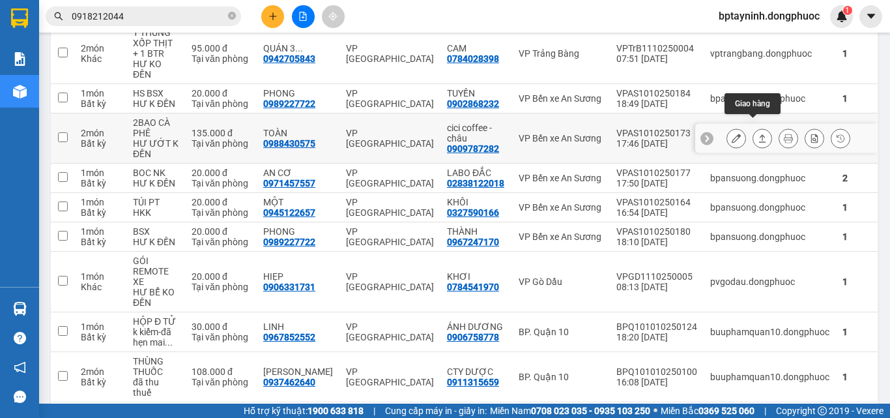
click at [753, 127] on button at bounding box center [762, 138] width 18 height 23
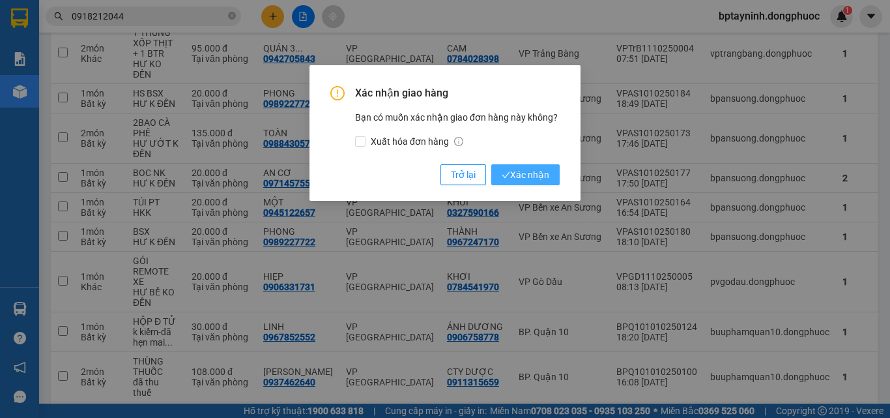
click at [516, 175] on span "Xác nhận" at bounding box center [526, 174] width 48 height 14
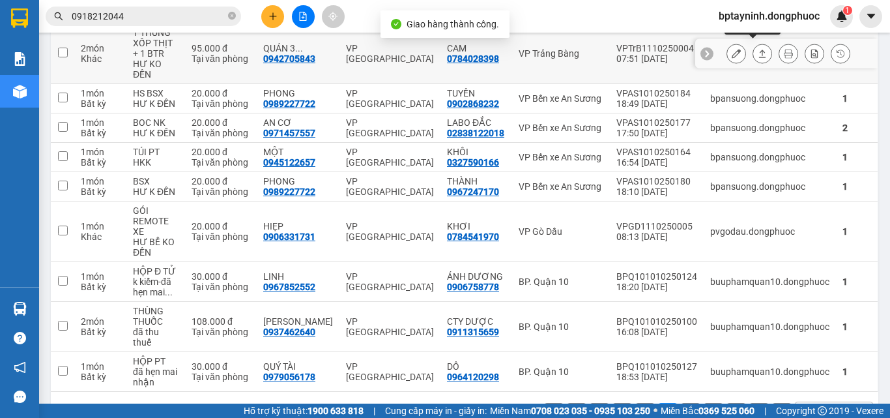
click at [758, 49] on icon at bounding box center [762, 53] width 9 height 9
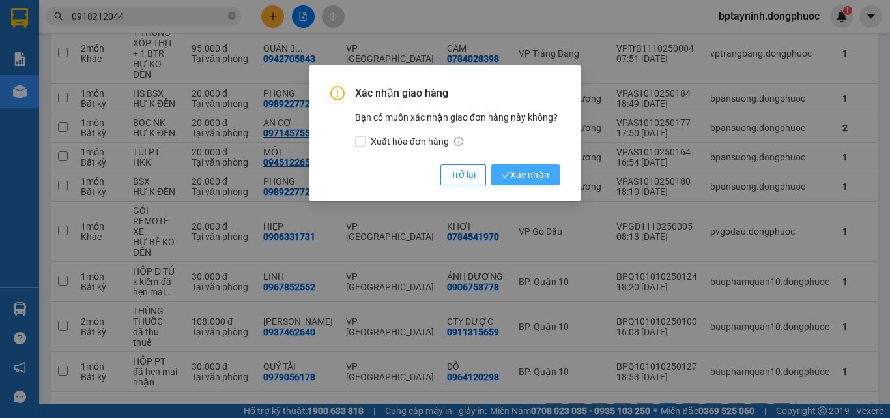
click at [520, 171] on span "Xác nhận" at bounding box center [526, 174] width 48 height 14
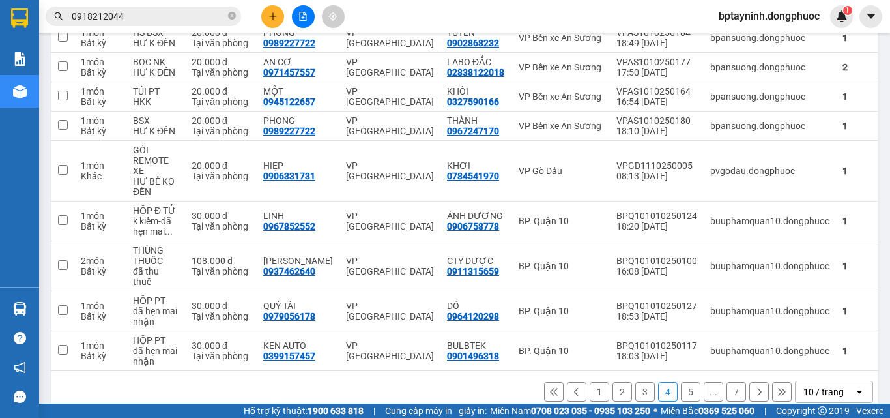
click at [681, 382] on button "5" at bounding box center [691, 392] width 20 height 20
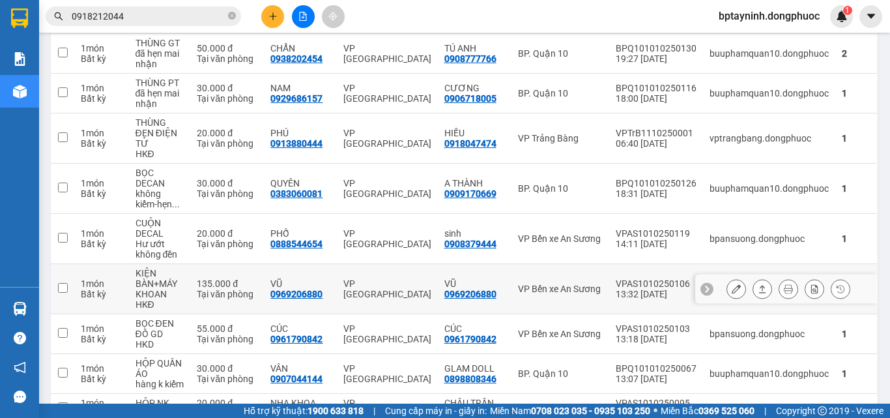
scroll to position [318, 0]
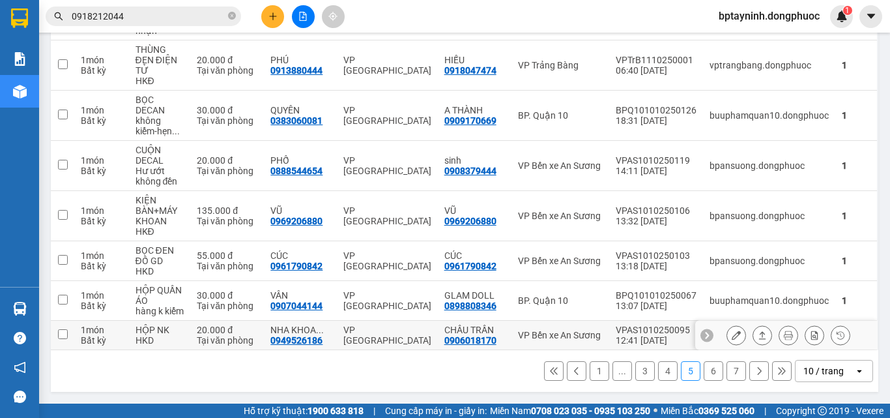
click at [296, 335] on div "0949526186" at bounding box center [296, 340] width 52 height 10
click at [597, 371] on button "1" at bounding box center [600, 371] width 20 height 20
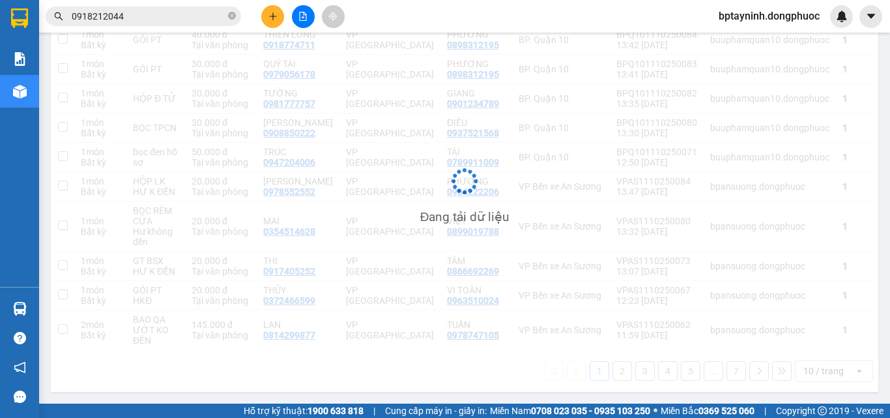
scroll to position [193, 0]
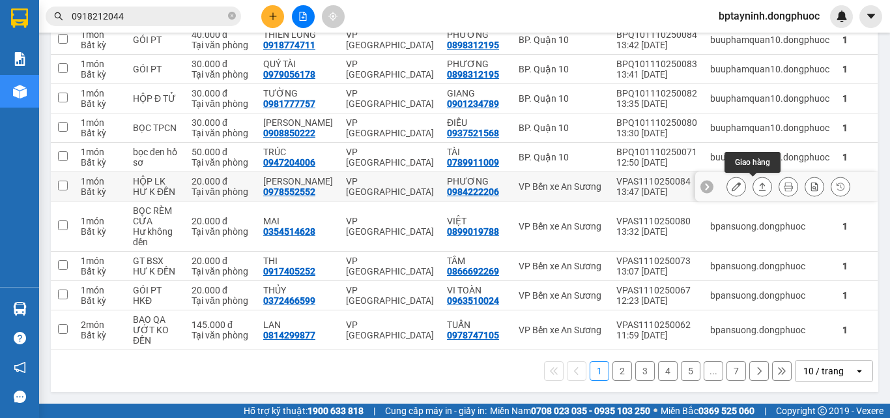
click at [758, 189] on icon at bounding box center [762, 186] width 9 height 9
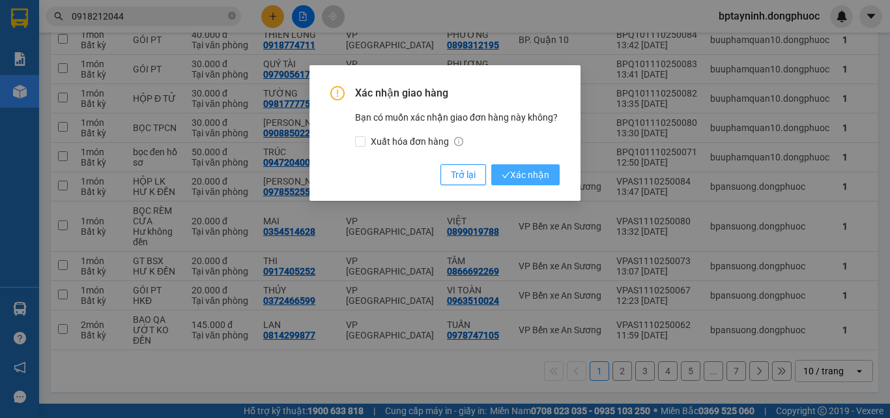
click at [525, 175] on span "Xác nhận" at bounding box center [526, 174] width 48 height 14
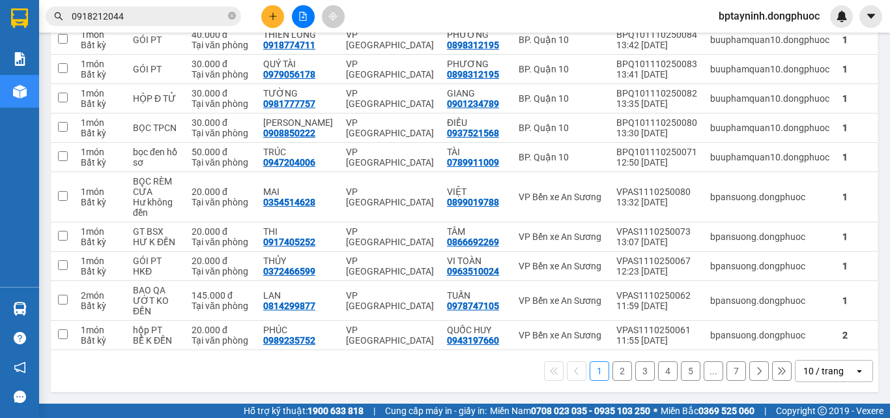
click at [613, 371] on button "2" at bounding box center [622, 371] width 20 height 20
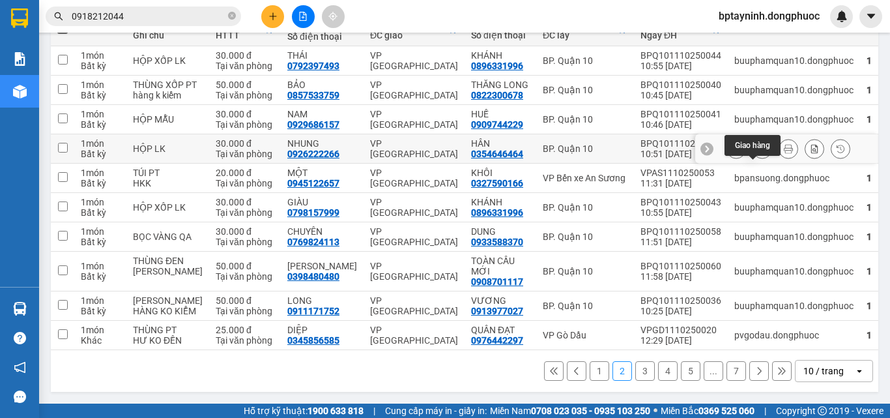
click at [758, 149] on icon at bounding box center [762, 148] width 9 height 9
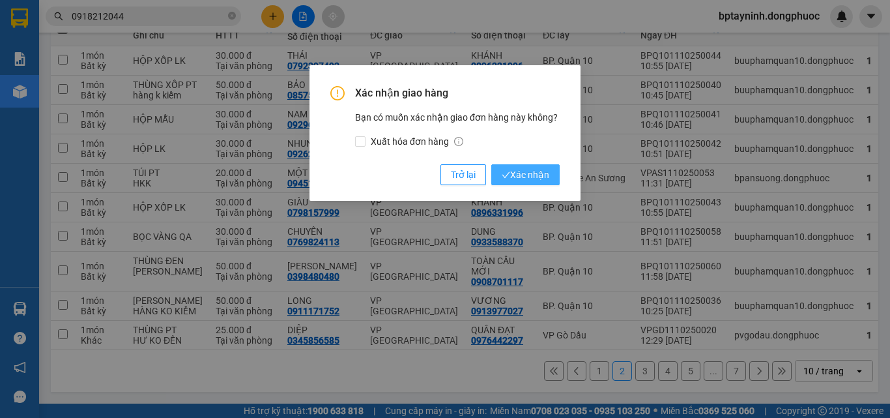
click at [539, 167] on button "Xác nhận" at bounding box center [525, 174] width 68 height 21
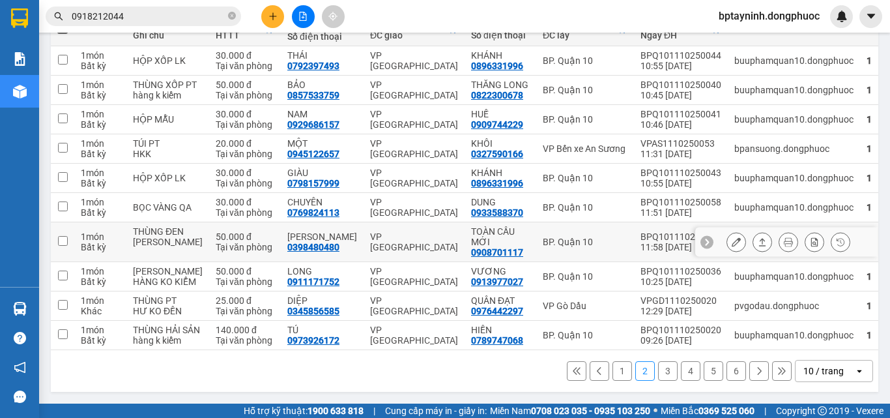
scroll to position [104, 0]
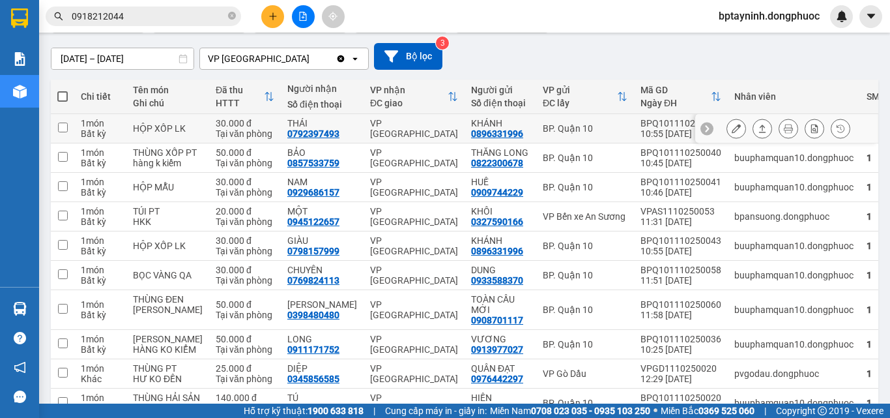
click at [758, 128] on icon at bounding box center [762, 128] width 9 height 9
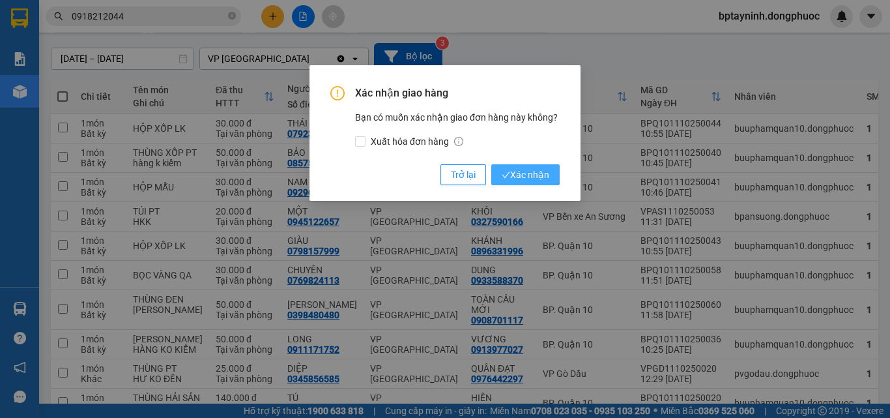
click at [540, 182] on span "Xác nhận" at bounding box center [526, 174] width 48 height 14
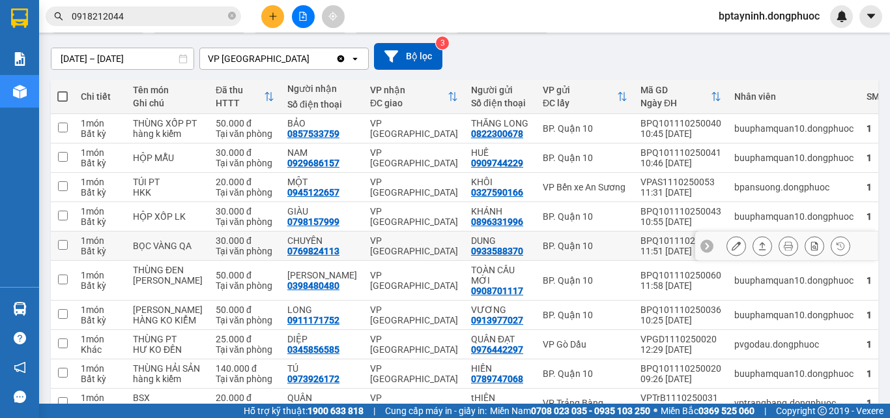
scroll to position [235, 0]
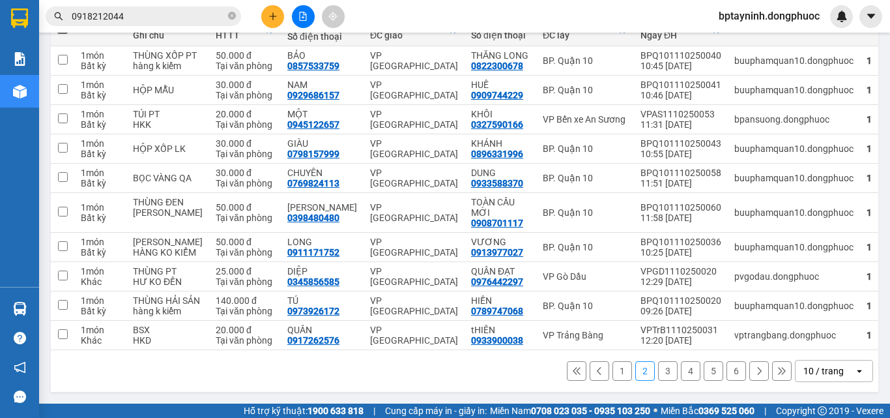
click at [660, 378] on button "3" at bounding box center [668, 371] width 20 height 20
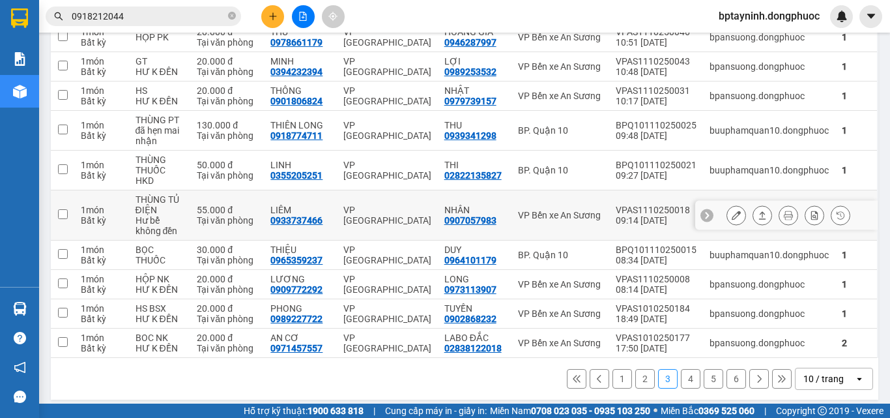
scroll to position [0, 0]
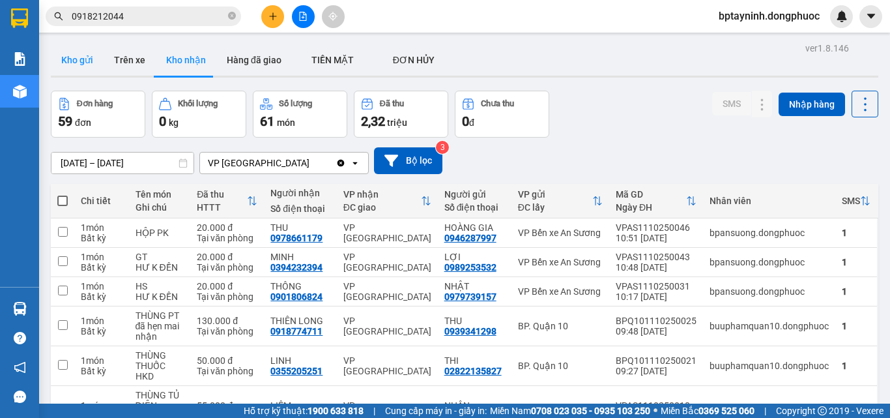
click at [100, 59] on button "Kho gửi" at bounding box center [77, 59] width 53 height 31
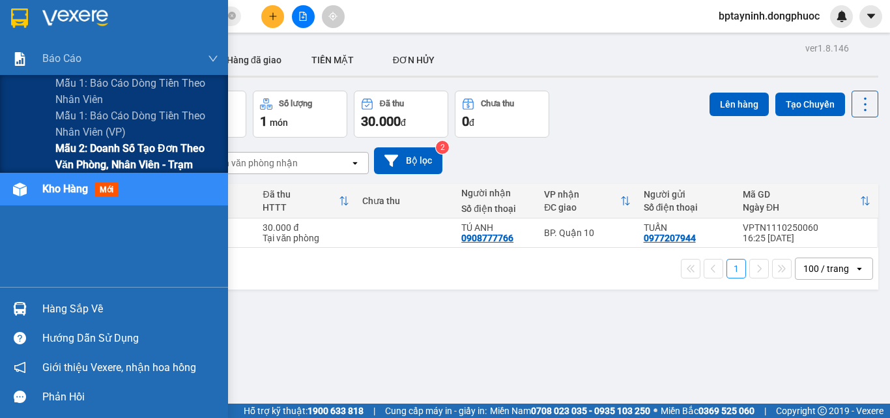
click at [94, 165] on span "Mẫu 2: Doanh số tạo đơn theo Văn phòng, nhân viên - Trạm" at bounding box center [136, 156] width 163 height 33
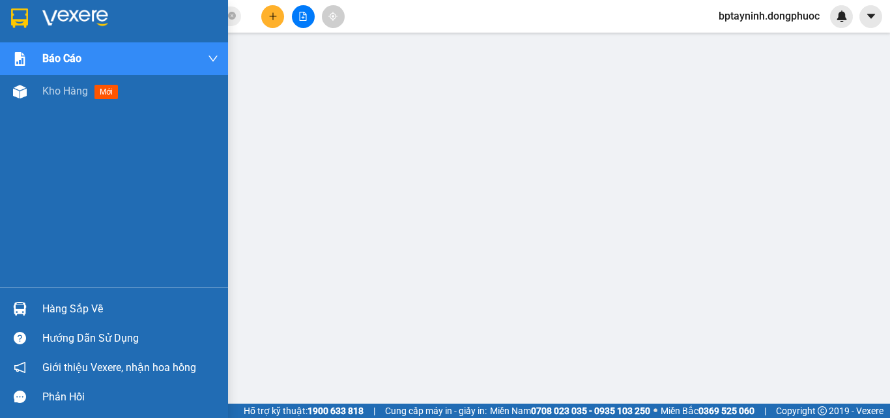
click at [69, 291] on div "Hàng sắp về Hướng dẫn sử dụng Giới thiệu Vexere, nhận hoa hồng Phản hồi" at bounding box center [114, 349] width 228 height 124
click at [79, 309] on div "Hàng sắp về" at bounding box center [130, 309] width 176 height 20
